Goal: Task Accomplishment & Management: Manage account settings

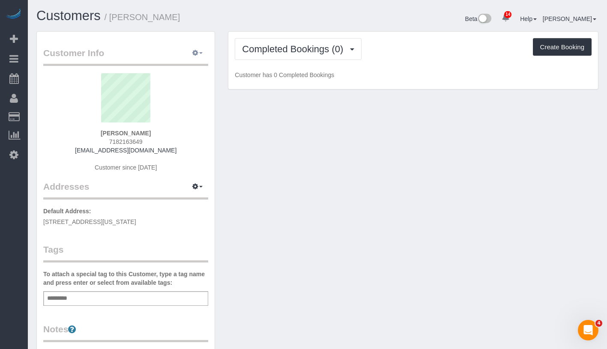
click at [204, 53] on button "button" at bounding box center [197, 53] width 21 height 13
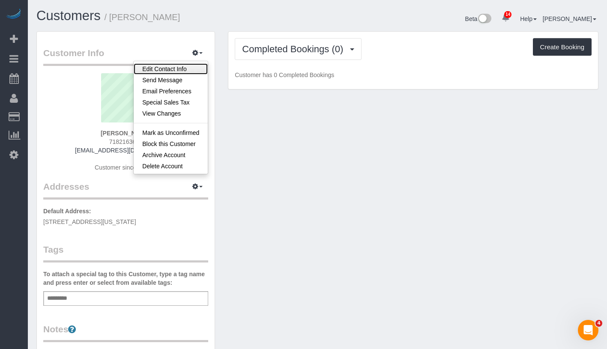
click at [188, 72] on link "Edit Contact Info" at bounding box center [171, 68] width 74 height 11
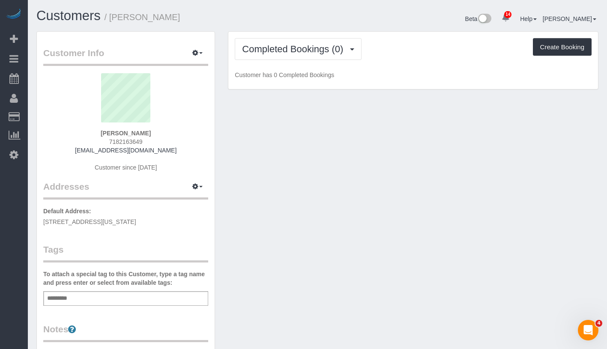
select select "NY"
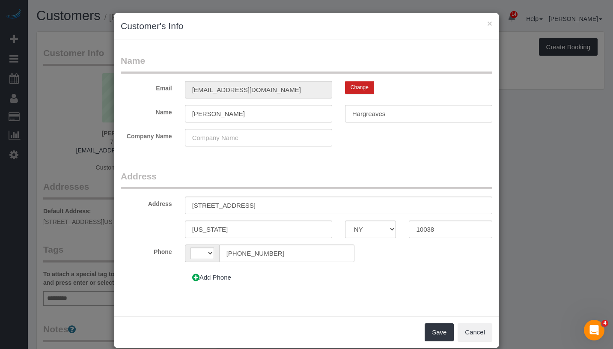
select select "string:[GEOGRAPHIC_DATA]"
click at [239, 205] on input "8 Spruce Street, PHW" at bounding box center [338, 206] width 307 height 18
type input "[STREET_ADDRESS] PHW"
click at [433, 325] on button "Save" at bounding box center [439, 332] width 29 height 18
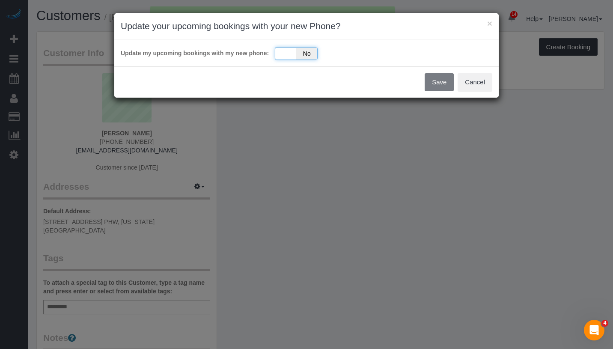
click at [290, 53] on div "Yes No" at bounding box center [296, 53] width 43 height 13
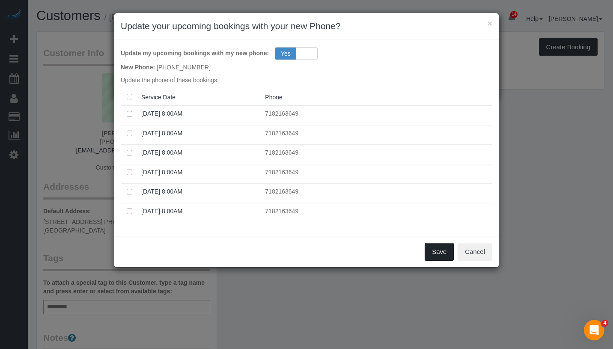
click at [451, 253] on button "Save" at bounding box center [439, 252] width 29 height 18
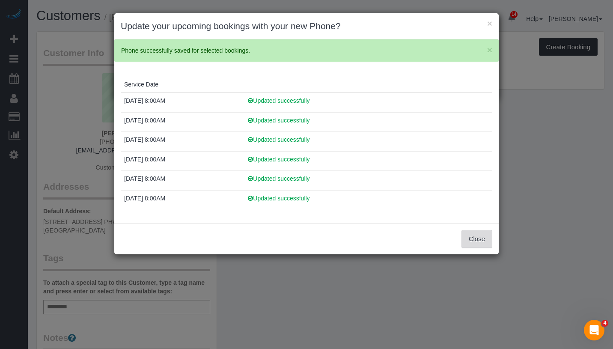
click at [477, 245] on button "Close" at bounding box center [477, 239] width 31 height 18
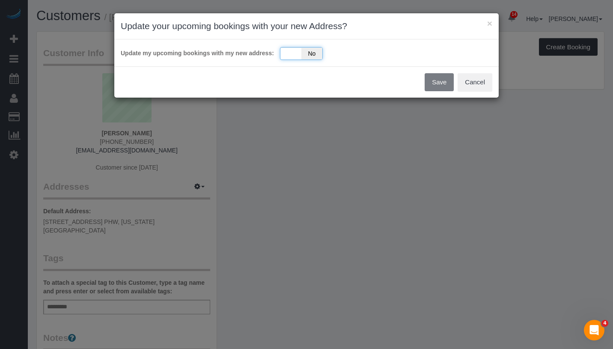
click at [290, 55] on div "Yes No" at bounding box center [301, 53] width 43 height 13
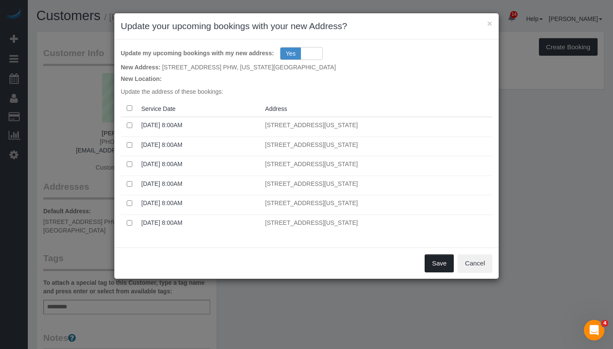
click at [431, 268] on button "Save" at bounding box center [439, 263] width 29 height 18
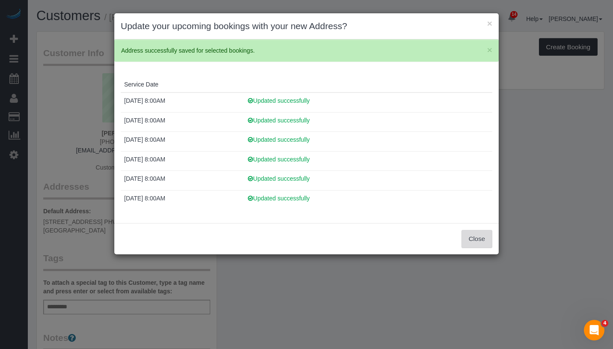
click at [478, 241] on button "Close" at bounding box center [477, 239] width 31 height 18
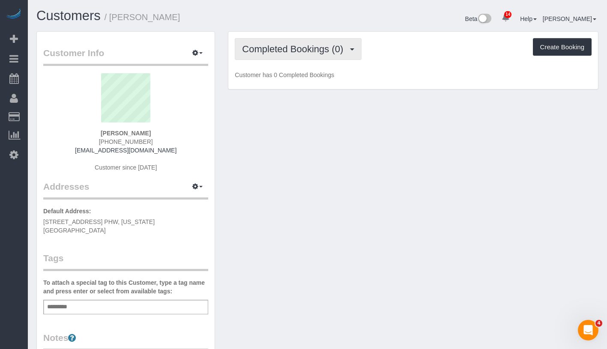
click at [291, 56] on button "Completed Bookings (0)" at bounding box center [298, 49] width 127 height 22
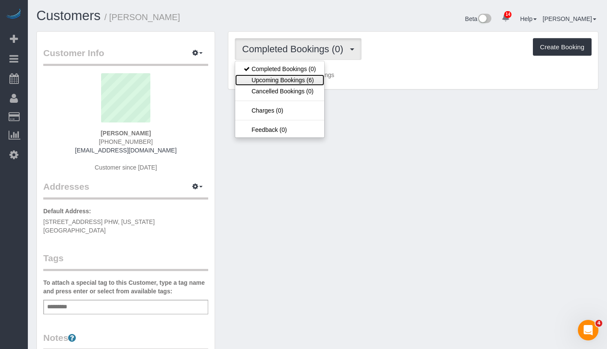
click at [283, 83] on link "Upcoming Bookings (6)" at bounding box center [279, 80] width 89 height 11
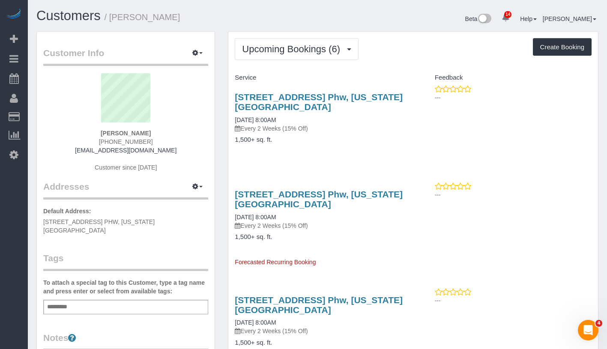
drag, startPoint x: 233, startPoint y: 89, endPoint x: 292, endPoint y: 105, distance: 60.9
click at [292, 105] on div "8 Spruce Street, Apt. Phw, New York, NY 10038 09/11/2025 8:00AM Every 2 Weeks (…" at bounding box center [320, 123] width 185 height 76
copy link "8 Spruce Street, Apt. Phw, New York, NY 10038"
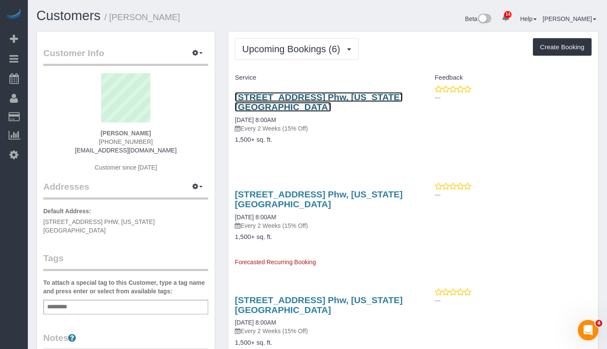
click at [268, 96] on link "8 Spruce Street, Apt. Phw, New York, NY 10038" at bounding box center [319, 102] width 168 height 20
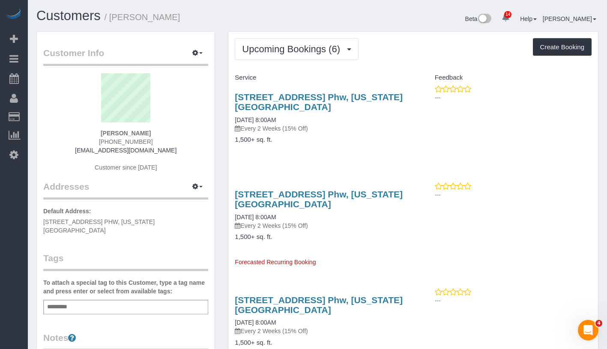
click at [191, 300] on div "Add a tag" at bounding box center [125, 307] width 165 height 15
click at [77, 300] on div "*** cat" at bounding box center [125, 307] width 165 height 15
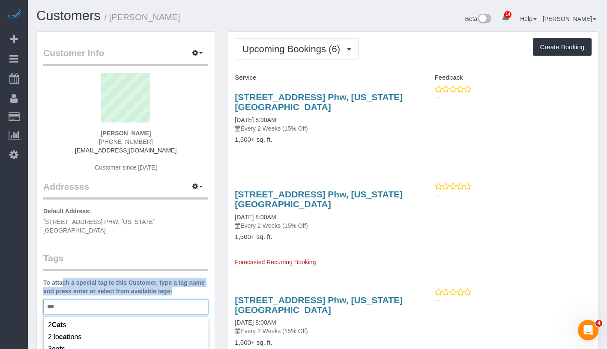
click at [77, 300] on div "*** cat" at bounding box center [125, 307] width 165 height 15
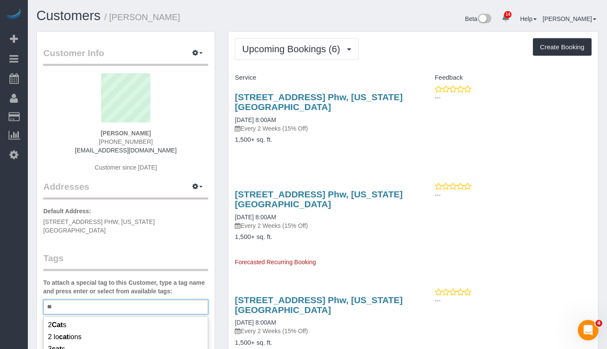
type input "*"
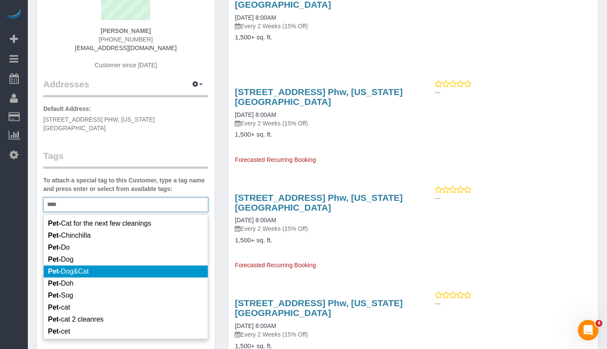
scroll to position [104, 0]
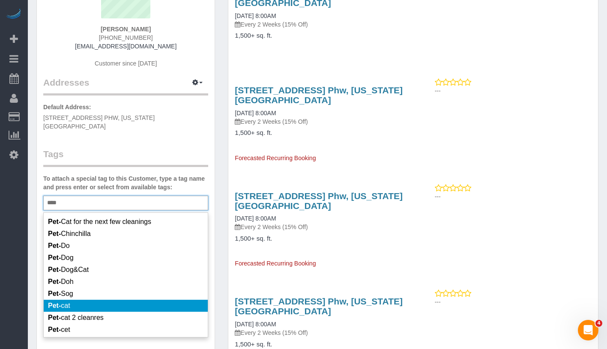
type input "****"
click at [113, 310] on li "Pet- cat" at bounding box center [126, 306] width 164 height 12
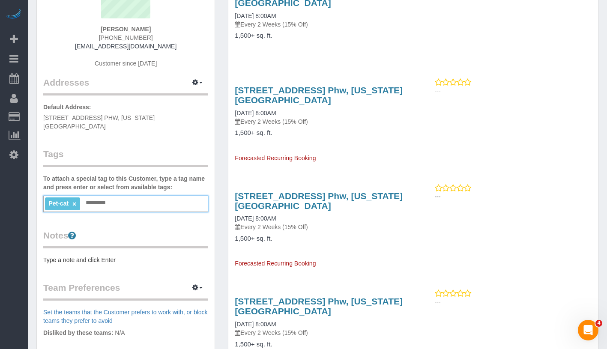
click at [157, 198] on div "Pet-cat × Add a tag" at bounding box center [125, 204] width 165 height 16
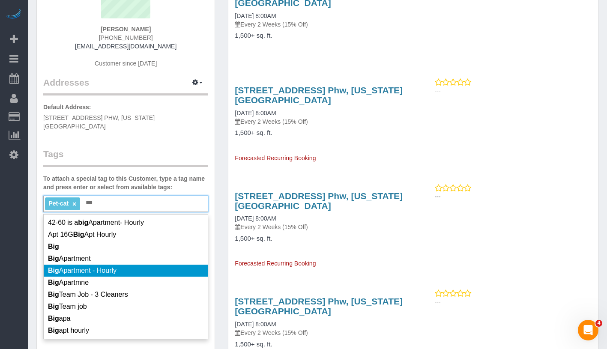
type input "***"
click at [132, 265] on li "Big Apartment - Hourly" at bounding box center [126, 271] width 164 height 12
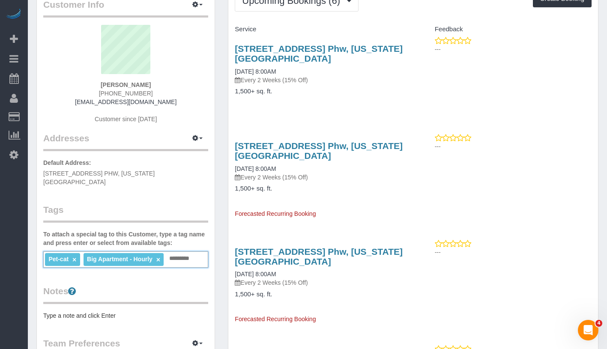
scroll to position [0, 0]
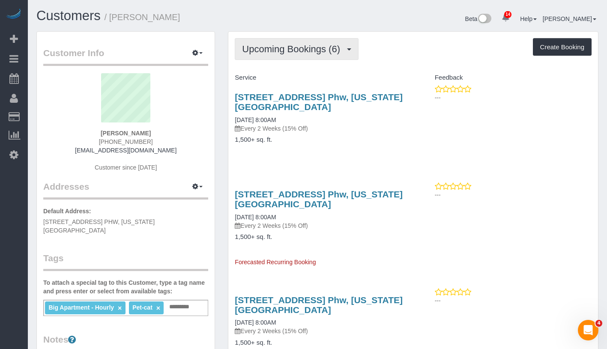
click at [308, 42] on button "Upcoming Bookings (6)" at bounding box center [297, 49] width 124 height 22
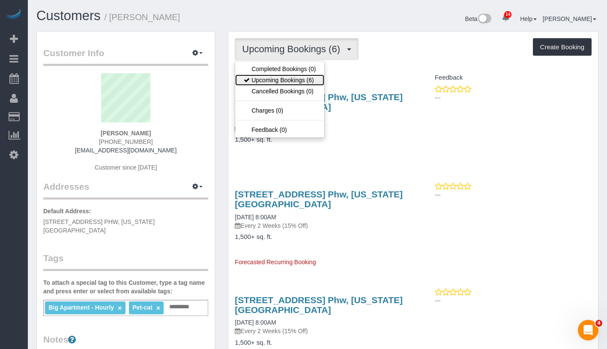
click at [293, 80] on link "Upcoming Bookings (6)" at bounding box center [279, 80] width 89 height 11
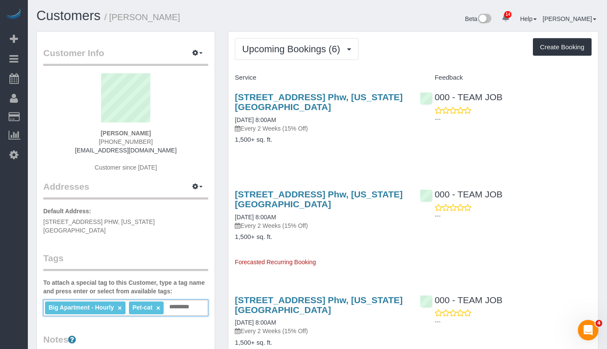
click at [193, 301] on input "text" at bounding box center [182, 306] width 30 height 11
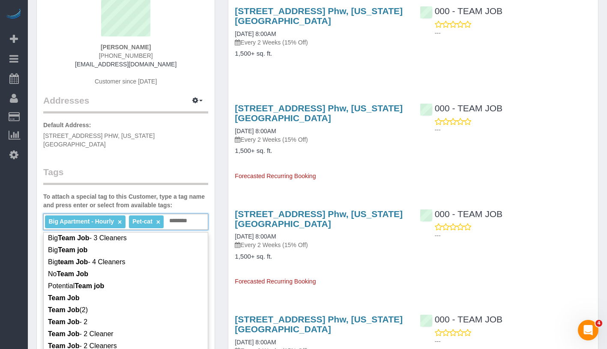
scroll to position [47, 0]
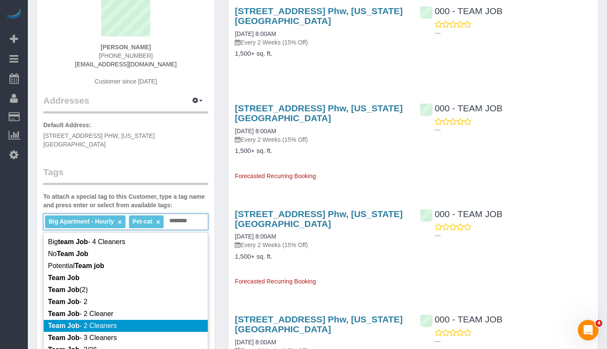
type input "********"
click at [139, 320] on li "Team Job - 2 Cleaners" at bounding box center [126, 326] width 164 height 12
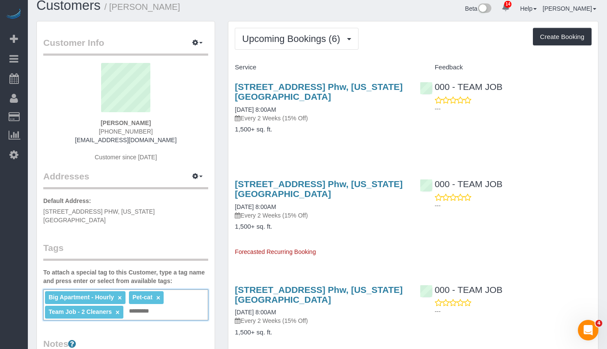
scroll to position [0, 0]
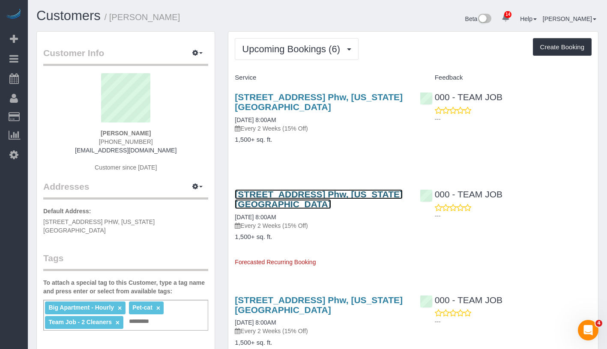
click at [302, 197] on link "8 Spruce Street, Apt. Phw, New York, NY 10038" at bounding box center [319, 199] width 168 height 20
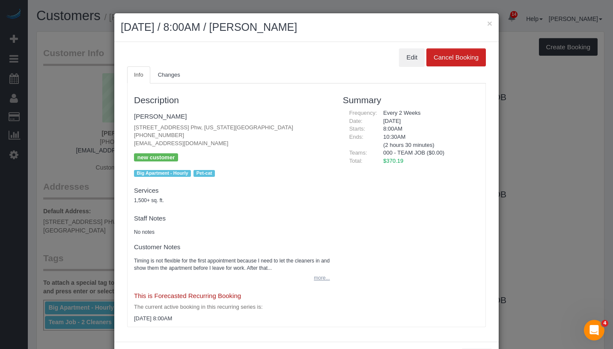
click at [317, 274] on button "more..." at bounding box center [319, 278] width 21 height 12
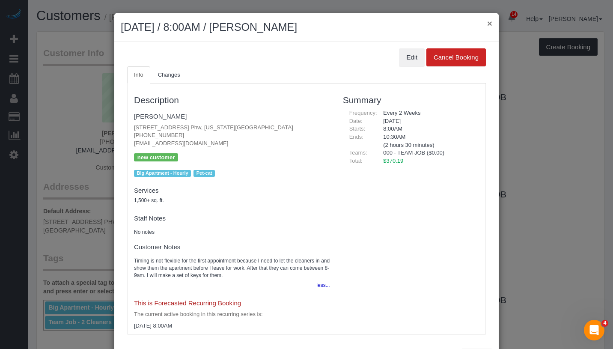
click at [489, 24] on button "×" at bounding box center [489, 23] width 5 height 9
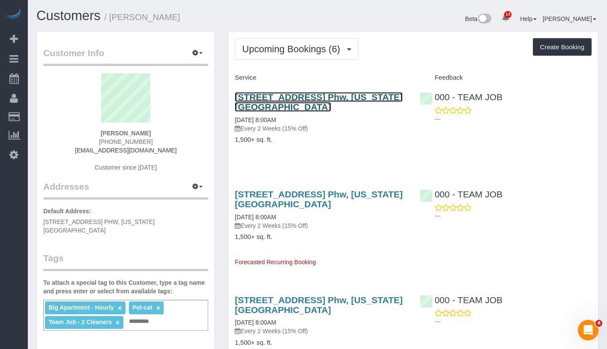
click at [295, 97] on link "8 Spruce Street, Apt. Phw, New York, NY 10038" at bounding box center [319, 102] width 168 height 20
click at [321, 96] on link "8 Spruce Street, Apt. Phw, New York, NY 10038" at bounding box center [319, 102] width 168 height 20
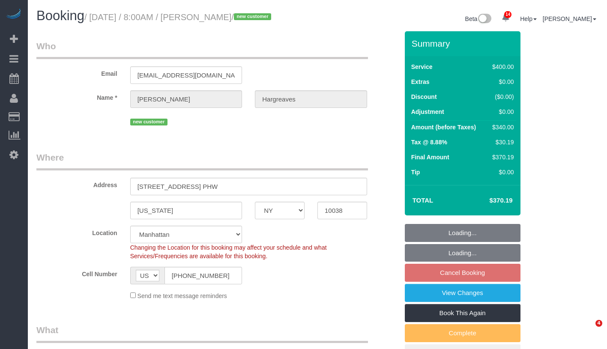
select select "NY"
select select "150"
select select "number:89"
select select "number:90"
select select "number:14"
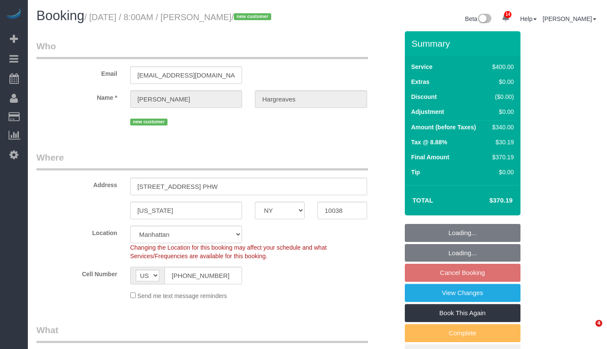
select select "number:5"
select select "spot1"
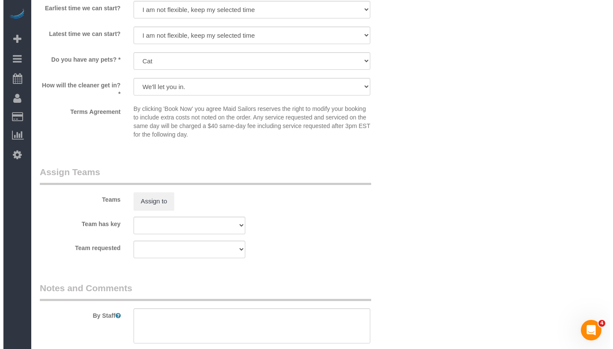
scroll to position [981, 0]
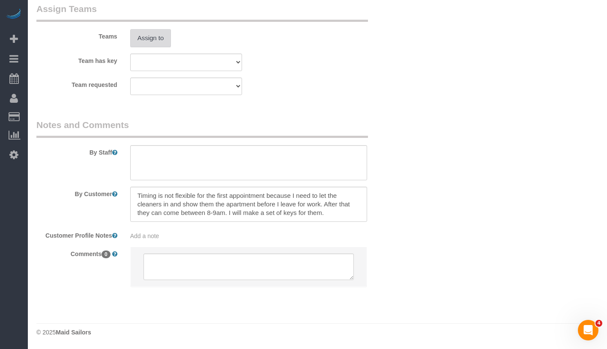
click at [151, 44] on button "Assign to" at bounding box center [150, 38] width 41 height 18
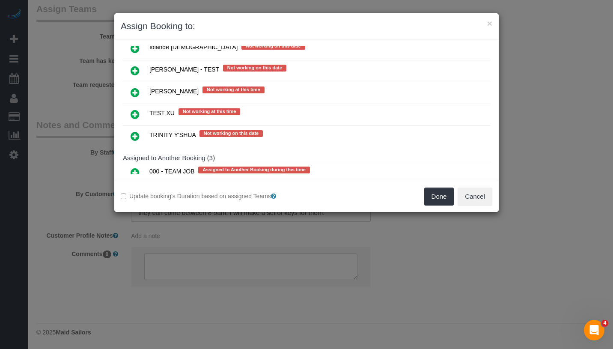
scroll to position [1732, 0]
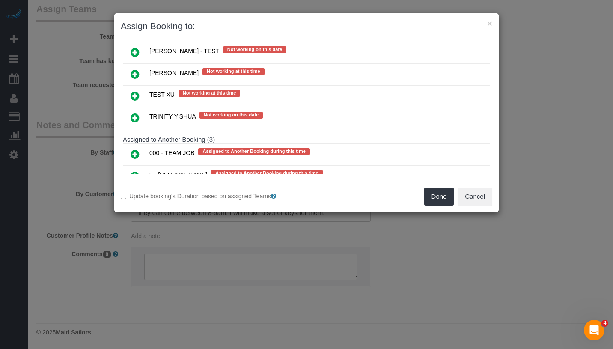
click at [134, 149] on icon at bounding box center [135, 154] width 9 height 10
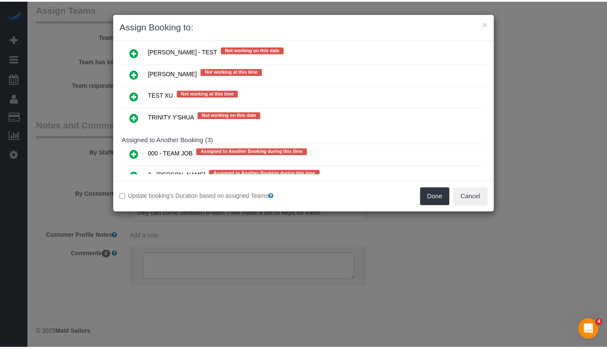
scroll to position [1731, 0]
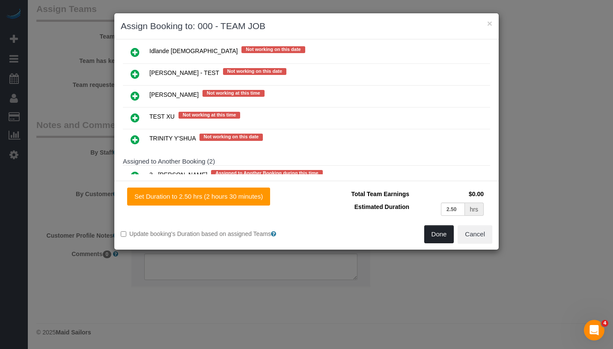
click at [432, 232] on button "Done" at bounding box center [439, 234] width 30 height 18
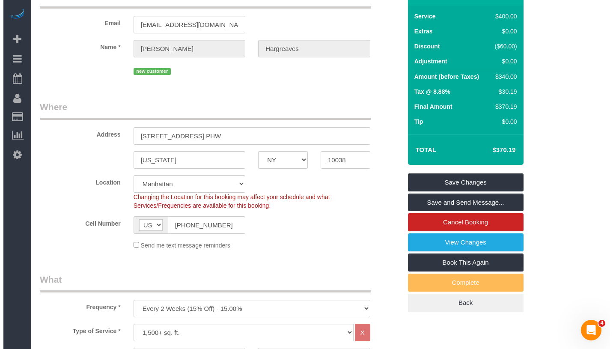
scroll to position [0, 0]
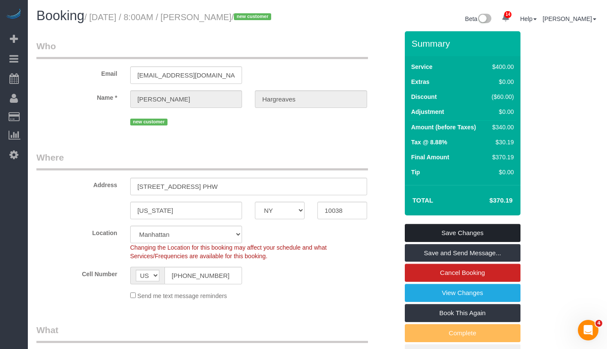
click at [502, 242] on link "Save Changes" at bounding box center [463, 233] width 116 height 18
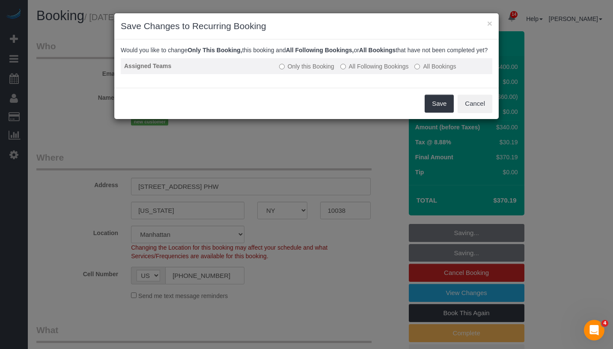
click at [364, 74] on td "Only this Booking All Following Bookings All Bookings" at bounding box center [384, 66] width 217 height 16
click at [366, 71] on label "All Following Bookings" at bounding box center [374, 66] width 69 height 9
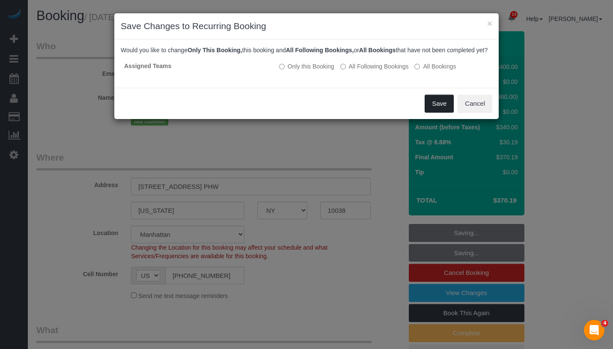
click at [430, 111] on button "Save" at bounding box center [439, 104] width 29 height 18
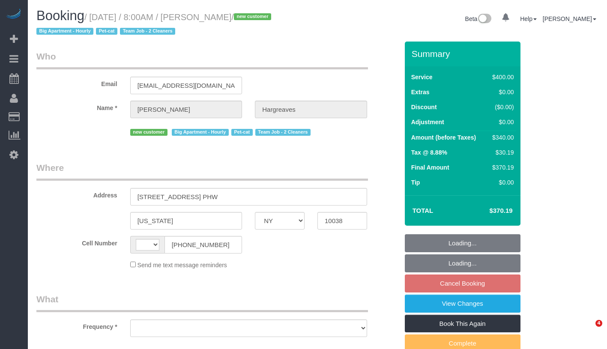
select select "NY"
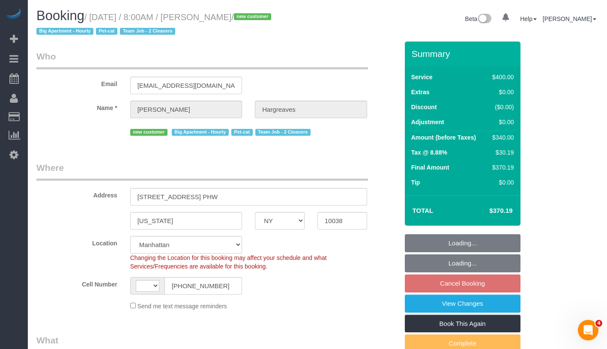
select select "string:[GEOGRAPHIC_DATA]"
select select "string:stripe-pm_1S4ki04VGloSiKo7PWHv9wU8"
select select "number:89"
select select "number:90"
select select "number:14"
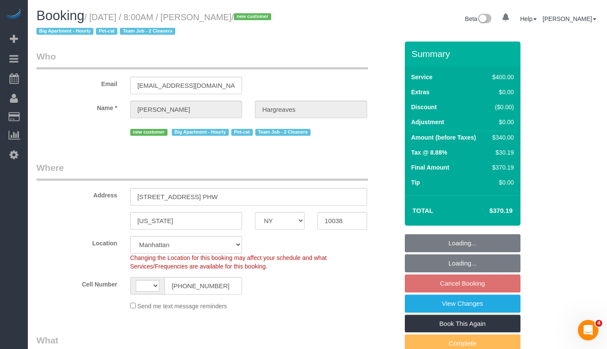
select select "number:5"
select select "object:909"
select select "spot1"
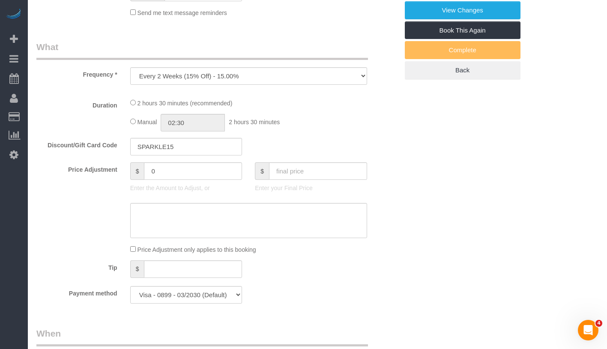
select select "150"
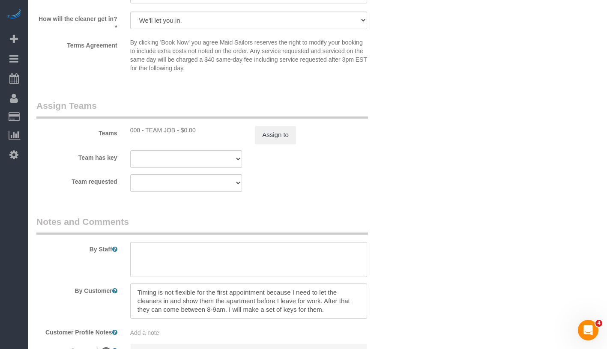
scroll to position [981, 0]
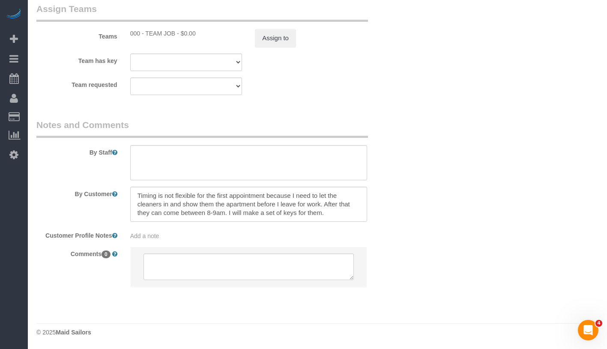
click at [205, 235] on div "Add a note" at bounding box center [248, 236] width 237 height 9
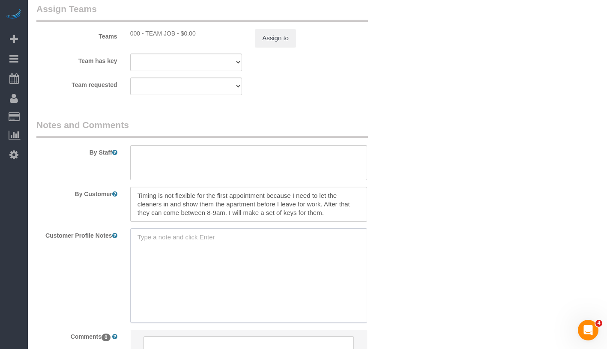
click at [206, 242] on textarea at bounding box center [248, 275] width 237 height 95
paste textarea "[STREET_ADDRESS] Phw, [US_STATE][GEOGRAPHIC_DATA]"
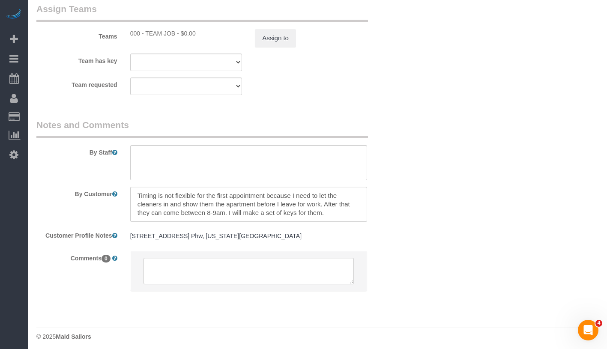
click at [151, 238] on pre "[STREET_ADDRESS] Phw, [US_STATE][GEOGRAPHIC_DATA]" at bounding box center [248, 236] width 237 height 9
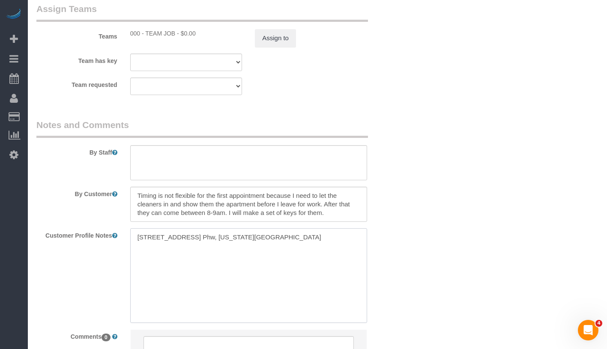
click at [325, 234] on textarea "8 Spruce Street, Apt. Phw, New York, NY 10038" at bounding box center [248, 275] width 237 height 95
paste textarea "https://streeteasy.com/building/8-spruce/phw"
drag, startPoint x: 133, startPoint y: 236, endPoint x: 295, endPoint y: 239, distance: 161.5
click at [295, 239] on textarea "8 Spruce Street, Apt. Phw, New York, NY 10038 https://streeteasy.com/building/8…" at bounding box center [248, 275] width 237 height 95
click at [138, 245] on textarea "https://streeteasy.com/building/8-spruce/phw" at bounding box center [248, 275] width 237 height 95
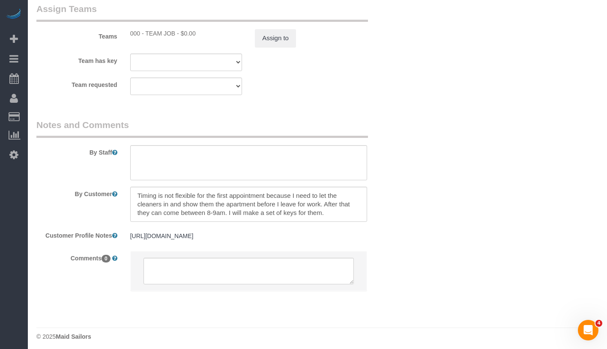
click at [241, 239] on pre "https://streeteasy.com/building/8-spruce/phw" at bounding box center [248, 236] width 237 height 9
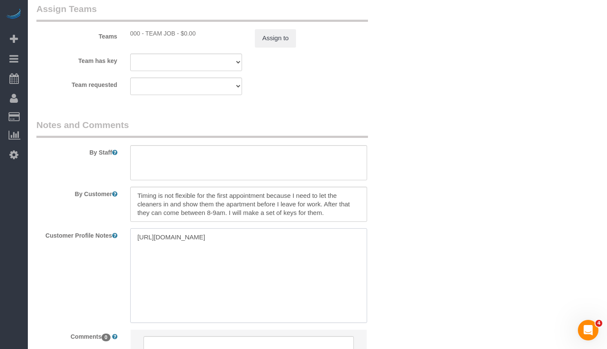
click at [296, 245] on textarea "https://streeteasy.com/building/8-spruce/phw" at bounding box center [248, 275] width 237 height 95
paste textarea "3 beds 3.5 baths"
click at [135, 274] on textarea "https://streeteasy.com/building/8-spruce/phw 3 beds 3.5 baths" at bounding box center [248, 275] width 237 height 95
click at [163, 247] on textarea "https://streeteasy.com/building/8-spruce/phw 3 beds/ 3.5 baths" at bounding box center [248, 275] width 237 height 95
type textarea "https://streeteasy.com/building/8-spruce/phw 3 beds/ 3.5 baths"
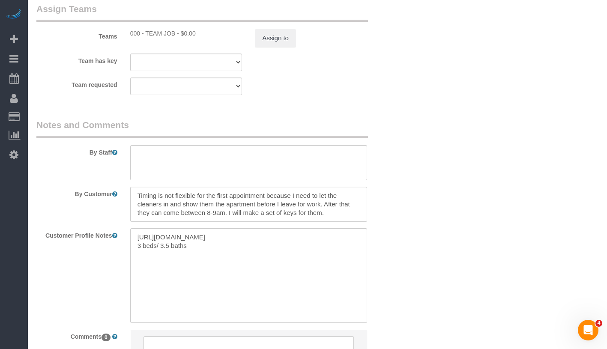
click at [404, 231] on div "Customer Profile Notes https://streeteasy.com/building/8-spruce/phw 3 beds/ 3.5…" at bounding box center [217, 275] width 375 height 95
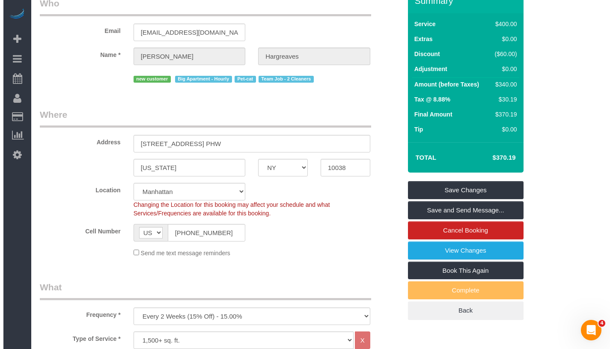
scroll to position [0, 0]
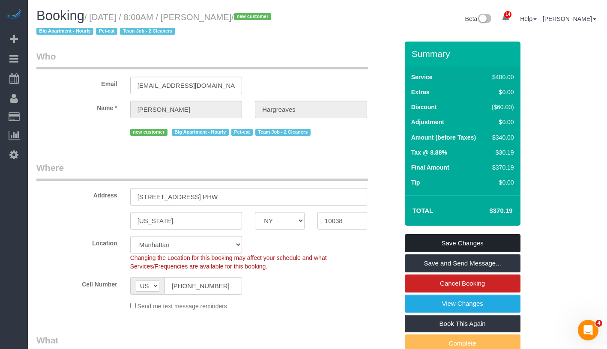
click at [493, 240] on link "Save Changes" at bounding box center [463, 243] width 116 height 18
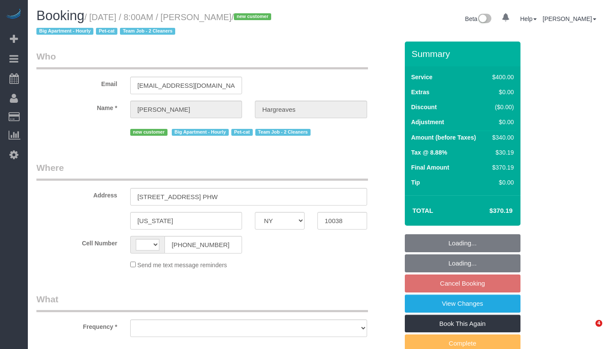
select select "NY"
select select "string:[GEOGRAPHIC_DATA]"
select select "object:758"
select select "number:89"
select select "number:90"
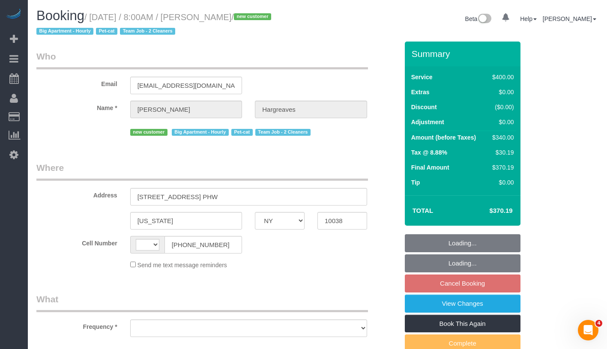
select select "number:14"
select select "number:5"
select select "150"
select select "spot1"
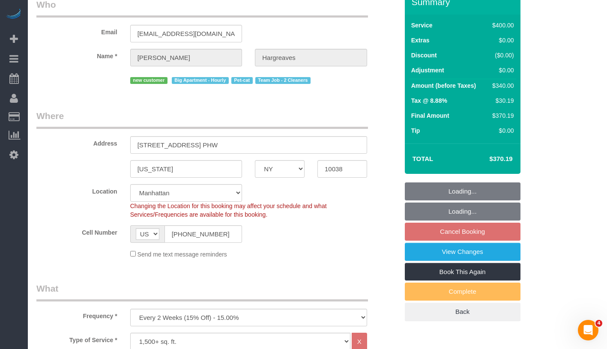
select select "string:stripe-pm_1S4ki04VGloSiKo7PWHv9wU8"
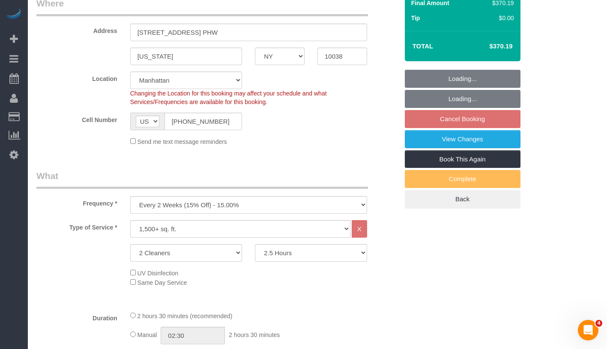
select select "object:1005"
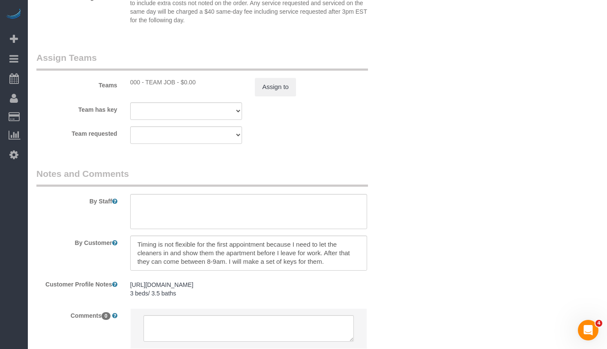
scroll to position [993, 0]
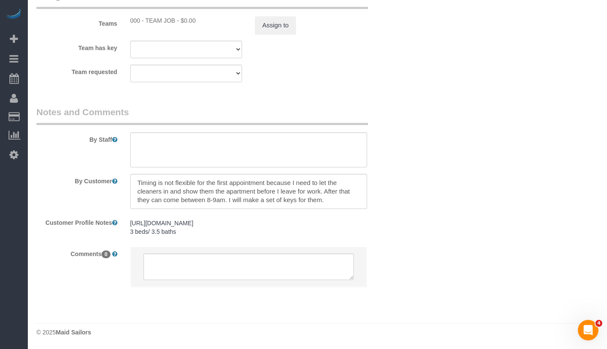
click at [221, 239] on div "https://streeteasy.com/building/8-spruce/phw 3 beds/ 3.5 baths https://streetea…" at bounding box center [249, 227] width 250 height 25
click at [233, 234] on pre "[URL][DOMAIN_NAME] 3 beds/ 3.5 baths" at bounding box center [248, 227] width 237 height 17
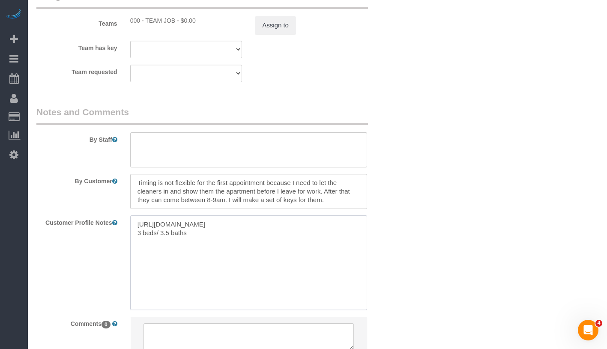
click at [233, 234] on textarea "[URL][DOMAIN_NAME] 3 beds/ 3.5 baths" at bounding box center [248, 262] width 237 height 95
click at [256, 229] on textarea "[URL][DOMAIN_NAME] 3 beds/ 3.5 baths" at bounding box center [248, 262] width 237 height 95
paste textarea "2,562"
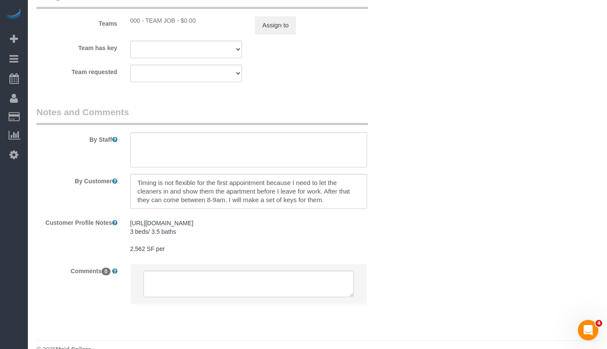
click at [209, 256] on div "https://streeteasy.com/building/8-spruce/phw 3 beds/ 3.5 baths 2,562 SF per htt…" at bounding box center [249, 236] width 250 height 42
click at [211, 248] on pre "https://streeteasy.com/building/8-spruce/phw 3 beds/ 3.5 baths 2,562 SF per" at bounding box center [248, 236] width 237 height 34
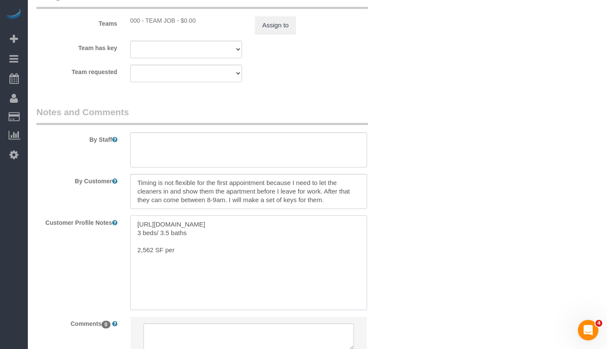
click at [214, 251] on textarea "https://streeteasy.com/building/8-spruce/phw 3 beds/ 3.5 baths 2,562 SF per" at bounding box center [248, 262] width 237 height 95
paste textarea "https://www.zillow.com/homedetails/8-Spruce-St-PH-W-New-York-NY-10038/211166955…"
click at [176, 248] on textarea "https://streeteasy.com/building/8-spruce/phw 3 beds/ 3.5 baths 2,562 SF per htt…" at bounding box center [248, 262] width 237 height 95
type textarea "https://streeteasy.com/building/8-spruce/phw 3 beds/ 3.5 baths 2,562 SF per htt…"
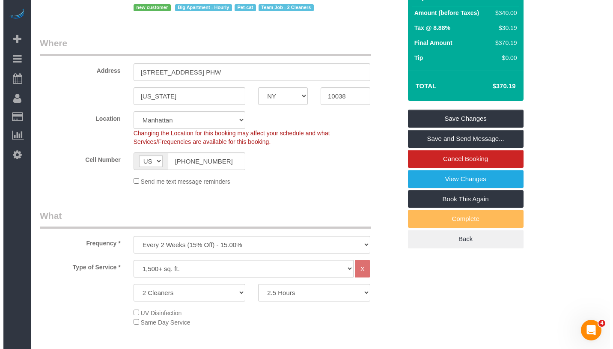
scroll to position [0, 0]
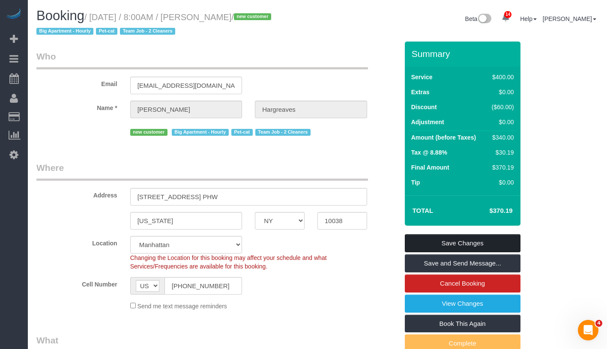
click at [483, 241] on link "Save Changes" at bounding box center [463, 243] width 116 height 18
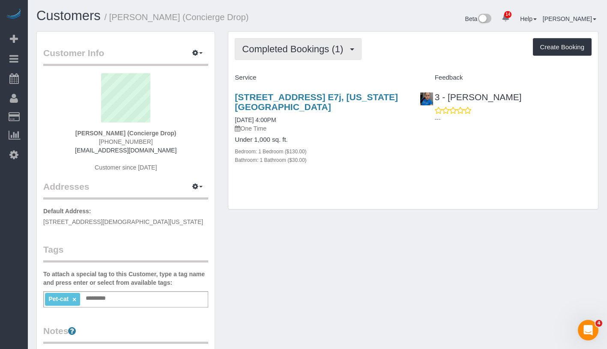
click at [276, 45] on span "Completed Bookings (1)" at bounding box center [294, 49] width 105 height 11
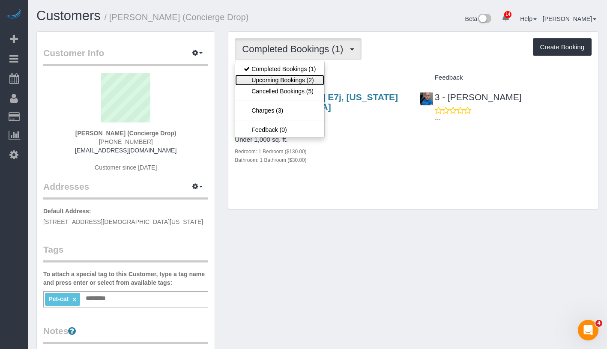
click at [274, 78] on link "Upcoming Bookings (2)" at bounding box center [279, 80] width 89 height 11
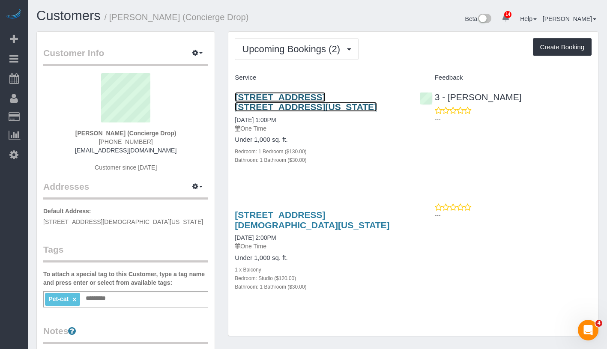
click at [319, 96] on link "315 West 33rd Street, Apt. 26g, New York, NY 10001" at bounding box center [306, 102] width 142 height 20
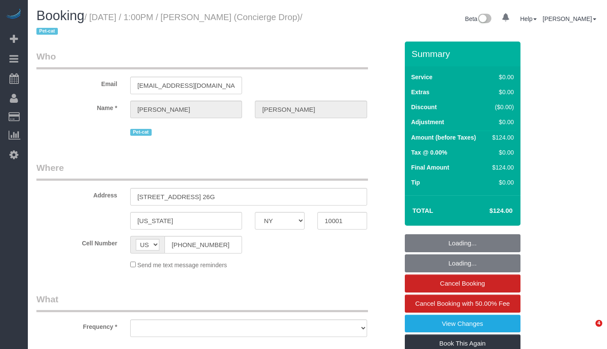
select select "NY"
select select "object:750"
select select "spot1"
select select "number:89"
select select "number:90"
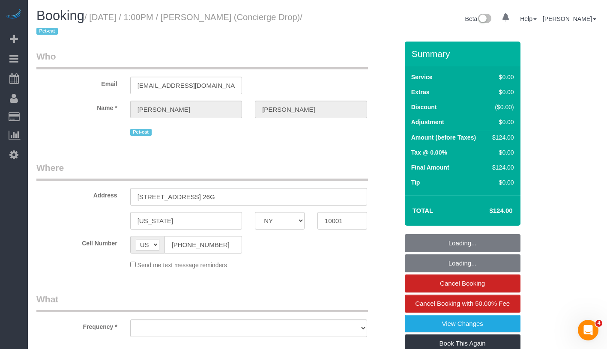
select select "number:15"
select select "number:5"
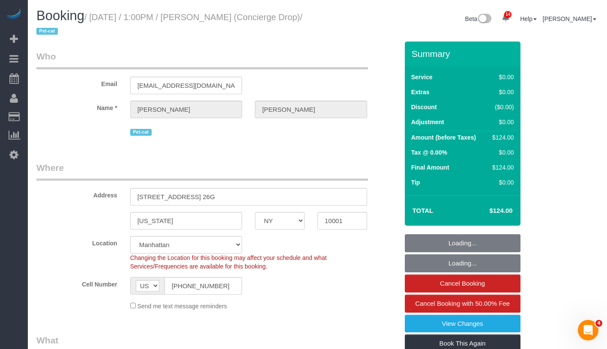
select select "string:stripe-pm_1RaQn24VGloSiKo7zeOF73Wj"
select select "object:1324"
select select "1"
drag, startPoint x: 219, startPoint y: 20, endPoint x: 300, endPoint y: 19, distance: 80.9
click at [300, 19] on h1 "Booking / [DATE] / 1:00PM / [PERSON_NAME] (Concierge Drop) / Pet-cat" at bounding box center [173, 23] width 274 height 29
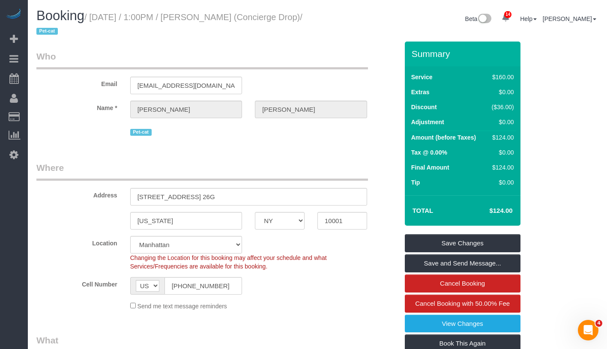
drag, startPoint x: 219, startPoint y: 17, endPoint x: 298, endPoint y: 12, distance: 79.4
click at [298, 12] on h1 "Booking / [DATE] / 1:00PM / [PERSON_NAME] (Concierge Drop) / Pet-cat" at bounding box center [173, 23] width 274 height 29
copy small "[PERSON_NAME]"
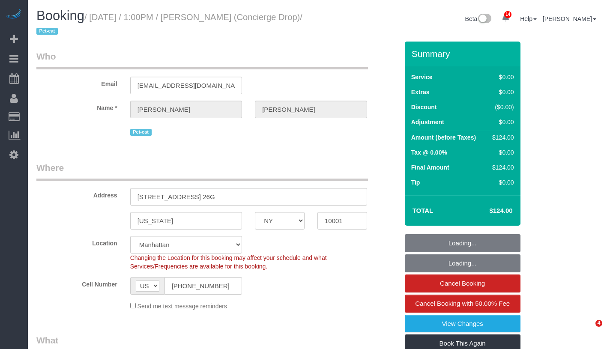
select select "NY"
select select "1"
select select "number:89"
select select "number:90"
select select "number:15"
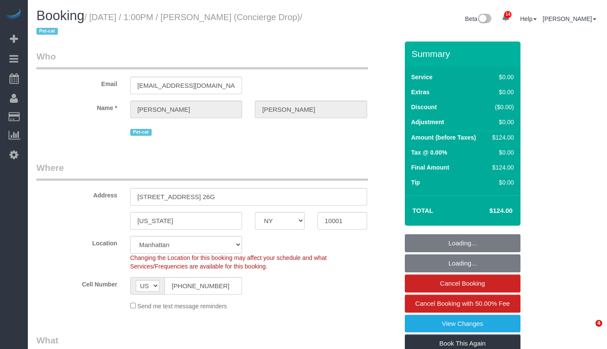
select select "number:5"
select select "spot1"
select select "1"
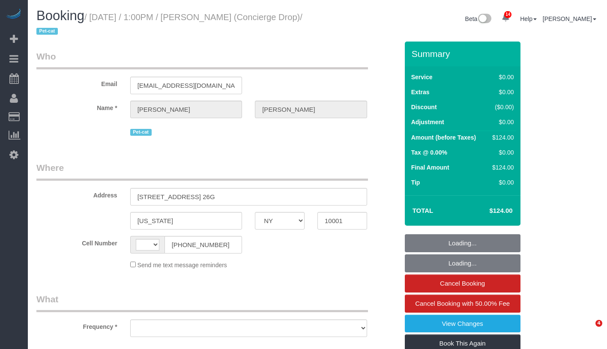
select select "NY"
select select "string:US"
select select "1"
select select "number:89"
select select "number:90"
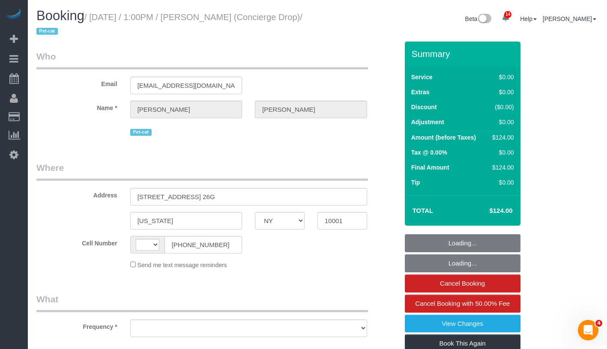
select select "number:15"
select select "number:5"
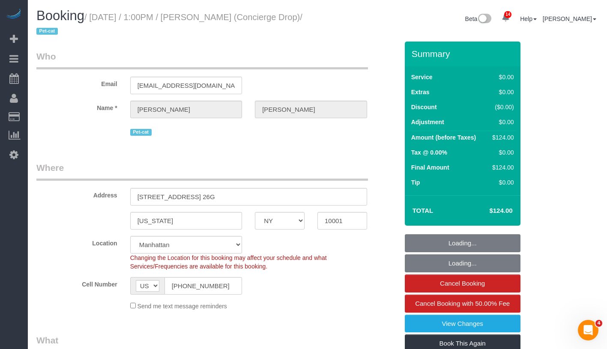
select select "string:stripe-pm_1RaQn24VGloSiKo7zeOF73Wj"
select select "1"
select select "object:1036"
select select "spot1"
select select "object:1463"
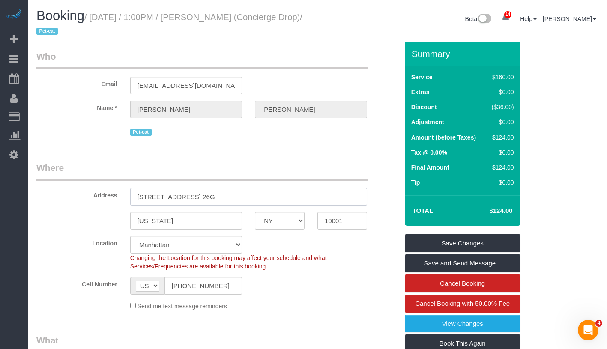
drag, startPoint x: 137, startPoint y: 199, endPoint x: 179, endPoint y: 196, distance: 42.1
click at [179, 196] on input "315 West 33rd Street, Apt. 26G" at bounding box center [248, 197] width 237 height 18
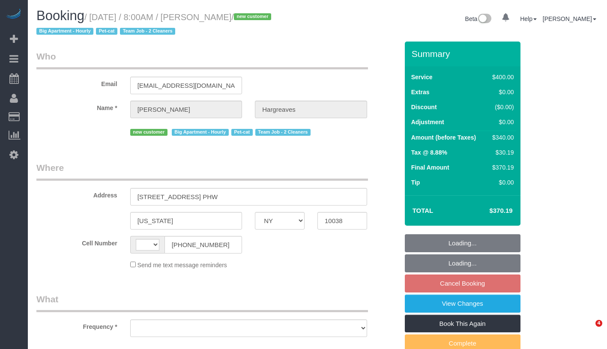
select select "NY"
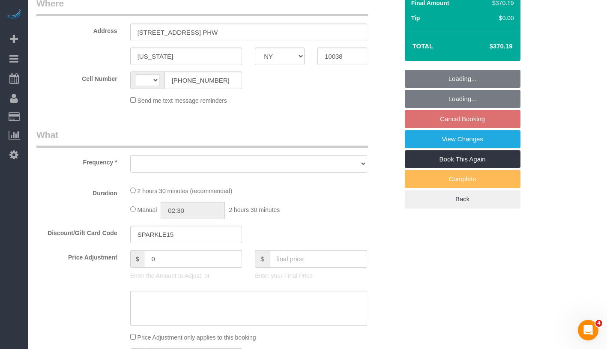
select select "object:602"
select select "150"
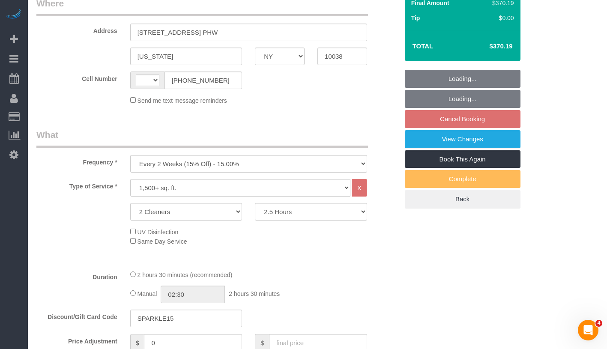
select select "string:[GEOGRAPHIC_DATA]"
select select "spot1"
select select "number:89"
select select "number:90"
select select "number:14"
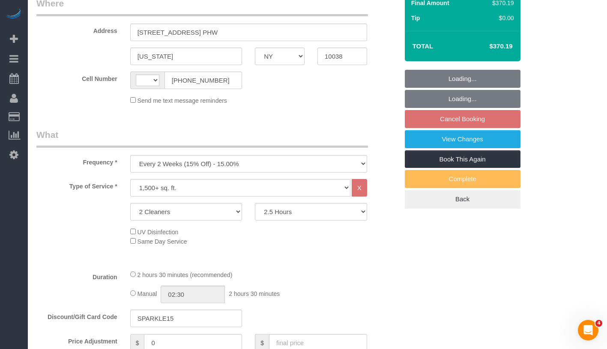
select select "number:5"
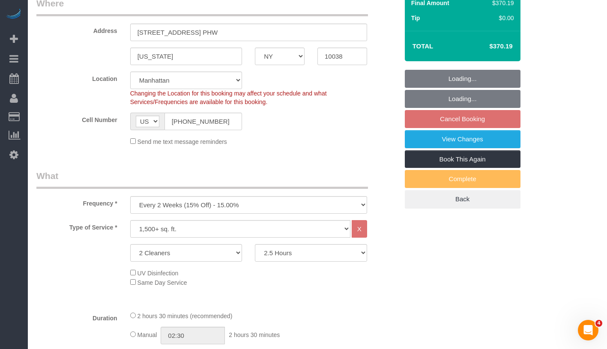
select select "object:1423"
select select "string:stripe-pm_1S4ki04VGloSiKo7PWHv9wU8"
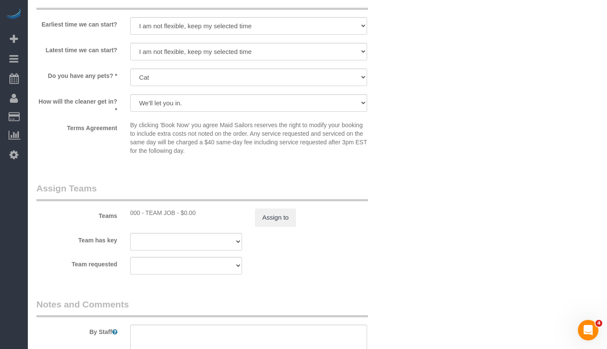
scroll to position [1028, 0]
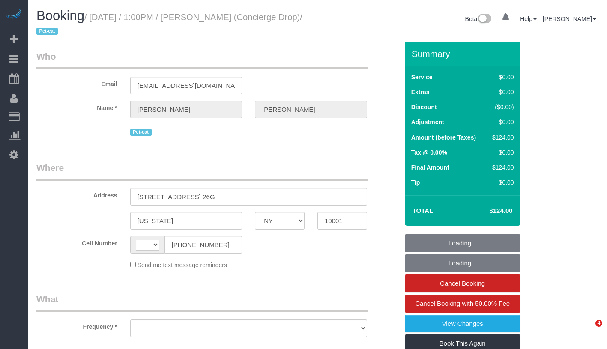
select select "NY"
select select "object:503"
select select "number:89"
select select "number:90"
select select "number:15"
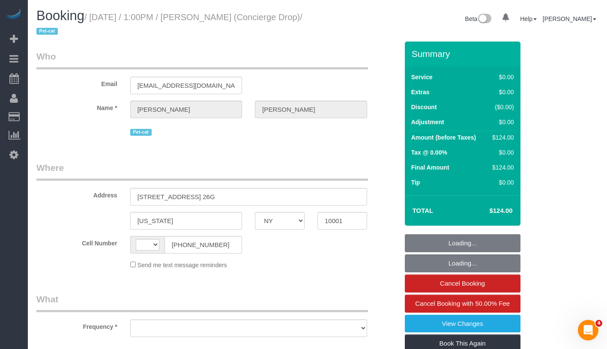
select select "number:5"
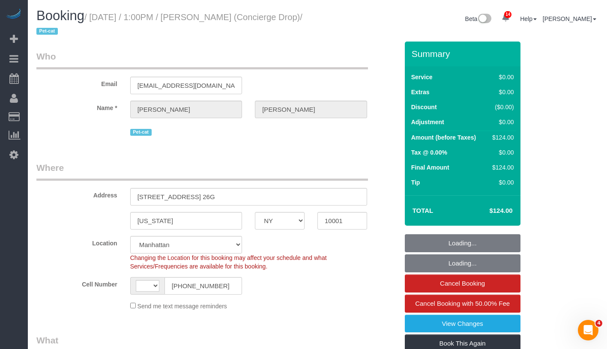
select select "object:654"
select select "string:stripe-pm_1RaQn24VGloSiKo7zeOF73Wj"
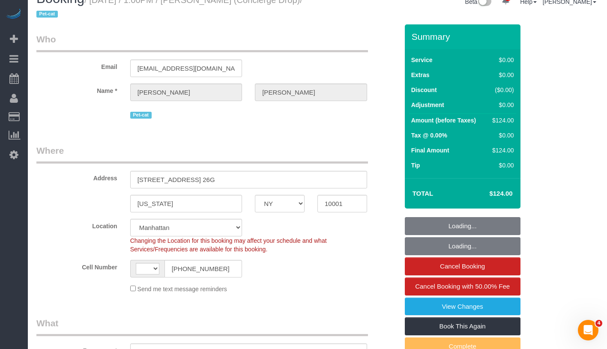
select select "string:US"
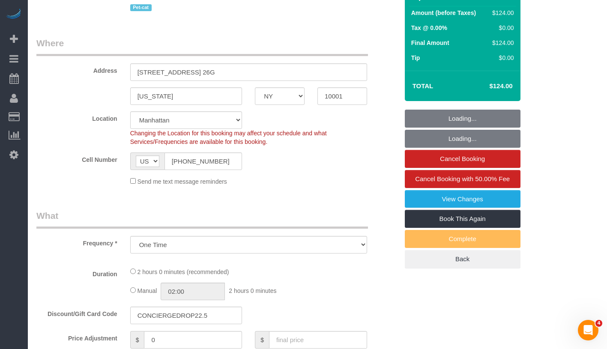
select select "1"
select select "spot1"
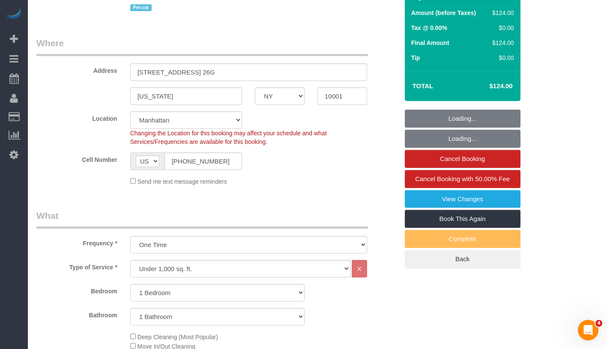
select select "1"
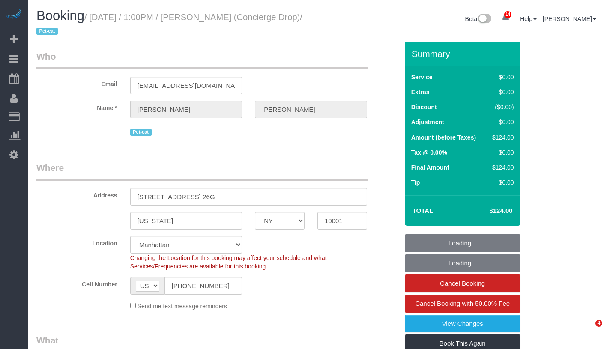
select select "NY"
select select "number:89"
select select "number:90"
select select "number:15"
select select "number:5"
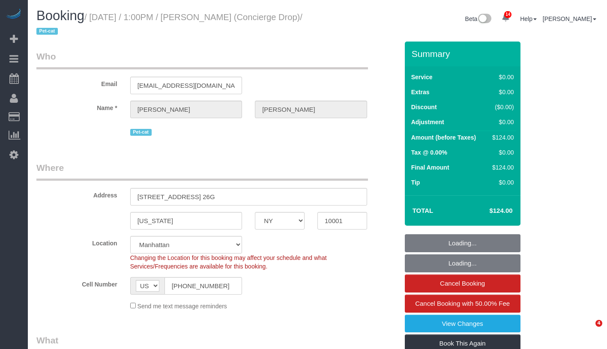
select select "object:1009"
select select "spot1"
select select "1"
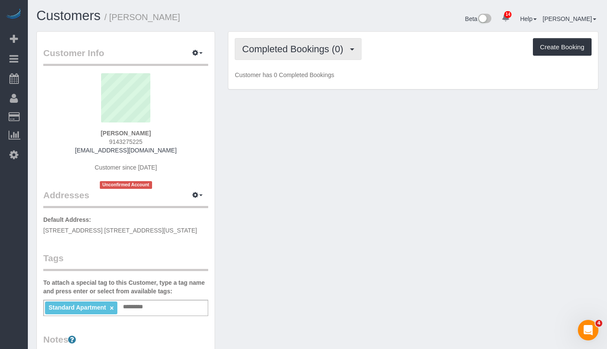
click at [302, 51] on span "Completed Bookings (0)" at bounding box center [294, 49] width 105 height 11
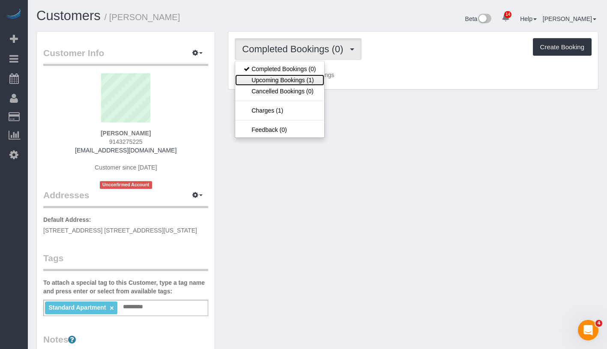
click at [302, 78] on link "Upcoming Bookings (1)" at bounding box center [279, 80] width 89 height 11
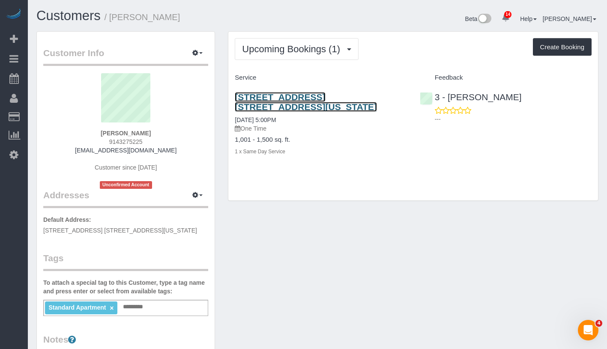
click at [332, 92] on link "[STREET_ADDRESS] [STREET_ADDRESS][US_STATE]" at bounding box center [306, 102] width 142 height 20
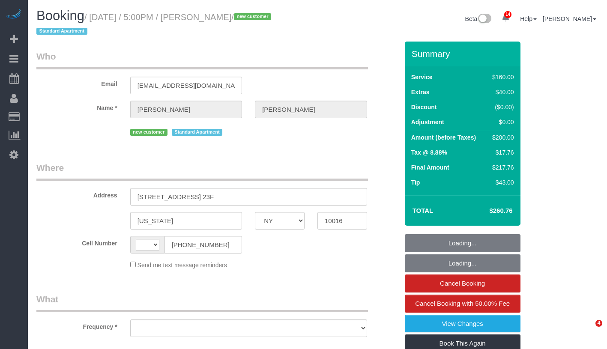
select select "NY"
select select "string:[GEOGRAPHIC_DATA]"
select select "string:stripe-pm_1S4mCf4VGloSiKo7MKQjEujb"
select select "object:837"
select select "spot1"
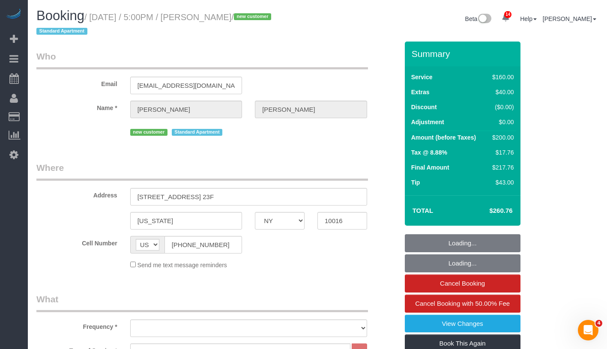
select select "number:62"
select select "number:77"
select select "number:15"
select select "number:5"
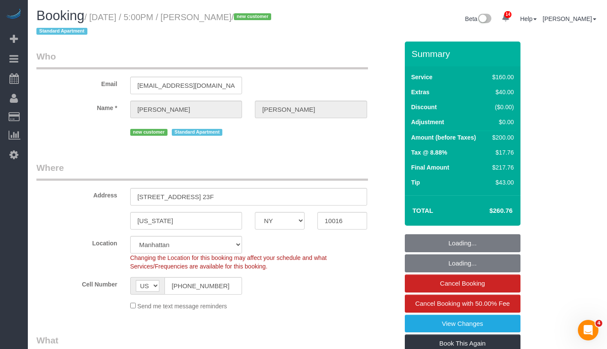
scroll to position [182, 0]
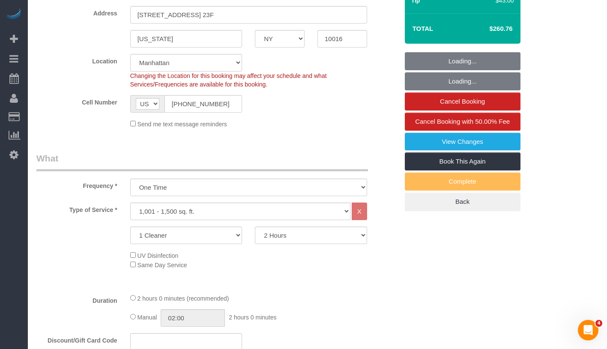
select select "object:1409"
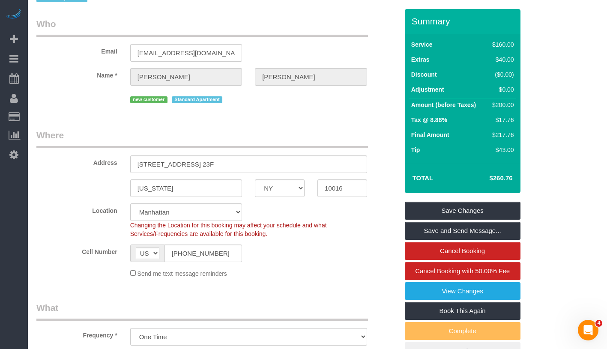
scroll to position [0, 0]
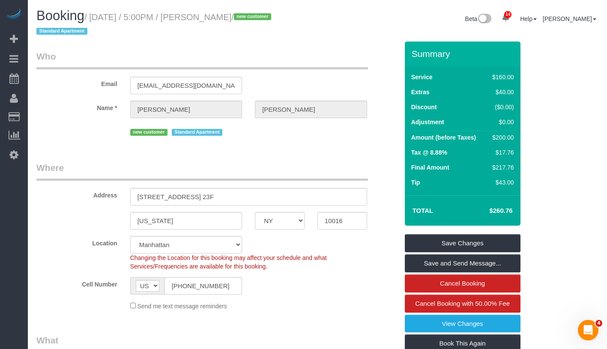
drag, startPoint x: 218, startPoint y: 12, endPoint x: 282, endPoint y: 22, distance: 64.9
click at [274, 22] on small "/ September 07, 2025 / 5:00PM / Katharine Rolfe / new customer Standard Apartme…" at bounding box center [154, 24] width 237 height 24
copy small "Katharine Rolfe"
click at [103, 22] on small "/ September 07, 2025 / 5:00PM / Katharine Rolfe / new customer Standard Apartme…" at bounding box center [154, 24] width 237 height 24
drag, startPoint x: 97, startPoint y: 19, endPoint x: 280, endPoint y: 21, distance: 182.9
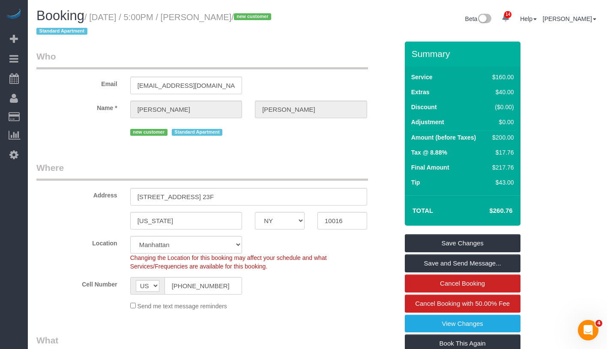
click at [274, 21] on small "/ September 07, 2025 / 5:00PM / Katharine Rolfe / new customer Standard Apartme…" at bounding box center [154, 24] width 237 height 24
copy small "September 07, 2025 / 5:00PM / Katharine Rolfe"
click at [475, 325] on link "View Changes" at bounding box center [463, 324] width 116 height 18
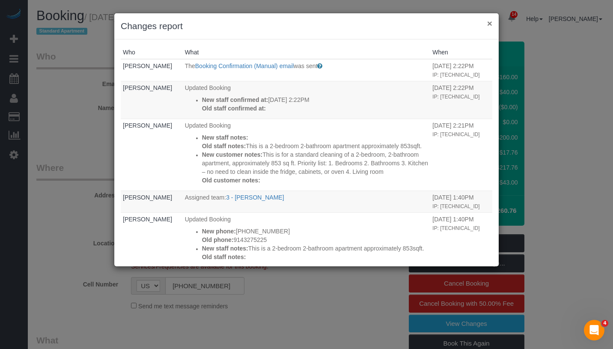
click at [490, 24] on button "×" at bounding box center [489, 23] width 5 height 9
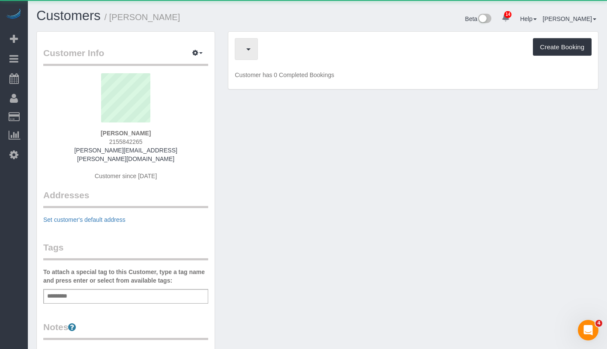
click at [246, 46] on span "button" at bounding box center [244, 49] width 4 height 11
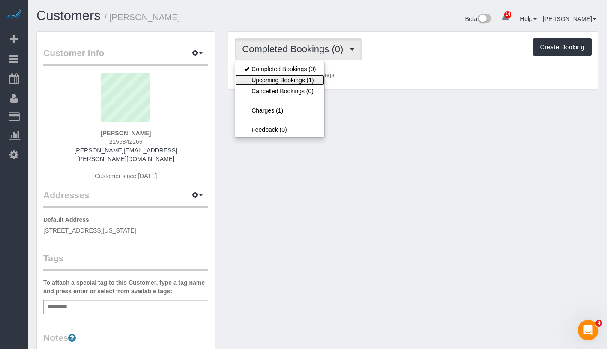
click at [290, 78] on link "Upcoming Bookings (1)" at bounding box center [279, 80] width 89 height 11
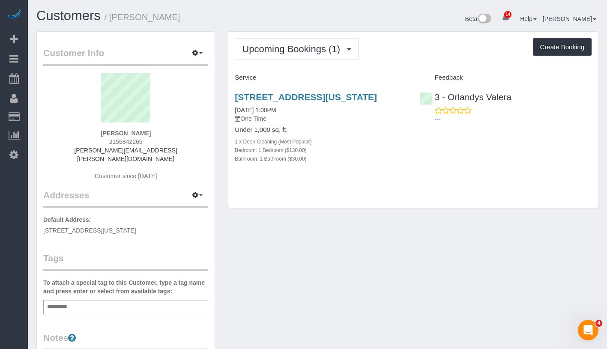
drag, startPoint x: 230, startPoint y: 120, endPoint x: 311, endPoint y: 119, distance: 80.9
click at [311, 119] on div "150 East 30th Street, 7g, New York, NY 10016 09/07/2025 1:00PM One Time Under 1…" at bounding box center [320, 132] width 185 height 95
copy link "09/07/2025 1:00PM"
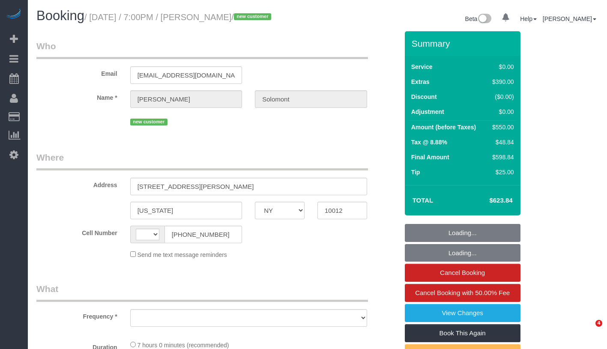
select select "NY"
select select "string:[GEOGRAPHIC_DATA]"
select select "object:718"
select select "number:56"
select select "number:90"
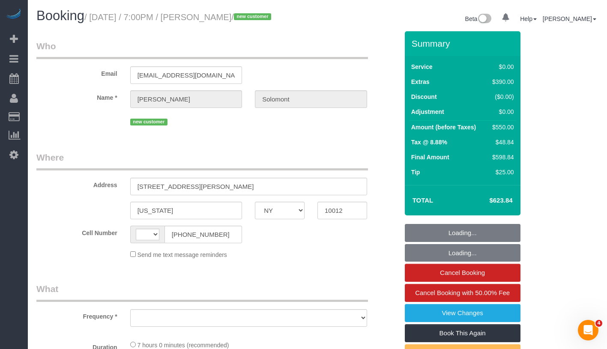
select select "number:15"
select select "number:7"
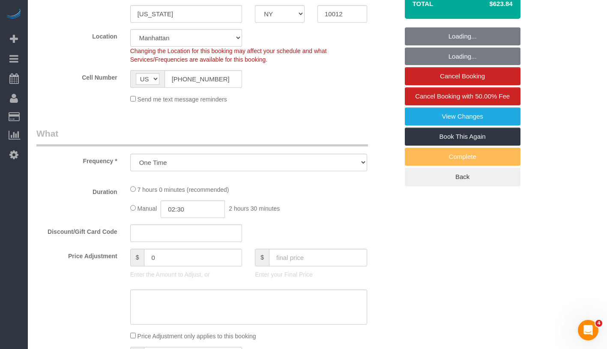
select select "object:867"
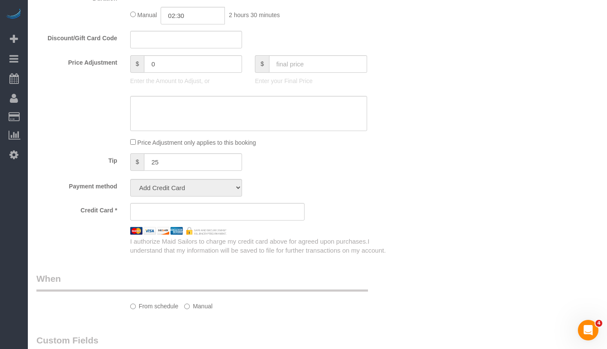
select select "1"
select select "spot1"
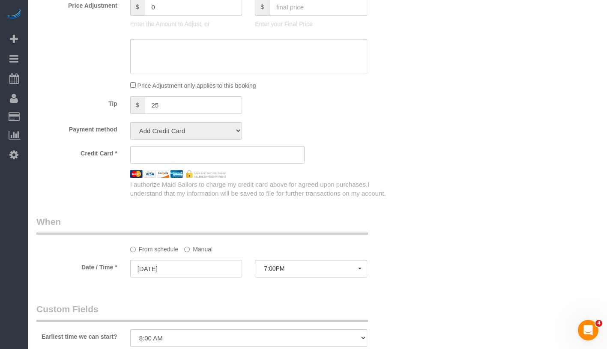
select select "string:stripe-pm_1S4eHK4VGloSiKo768nkC31s"
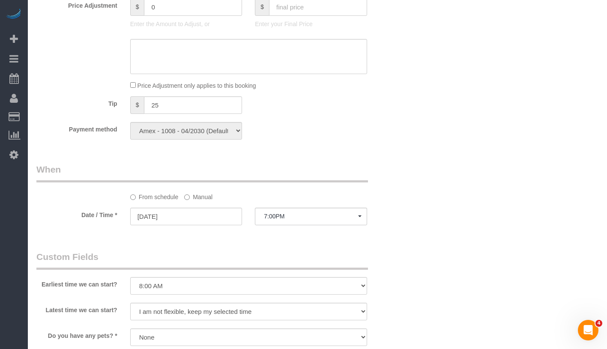
scroll to position [938, 0]
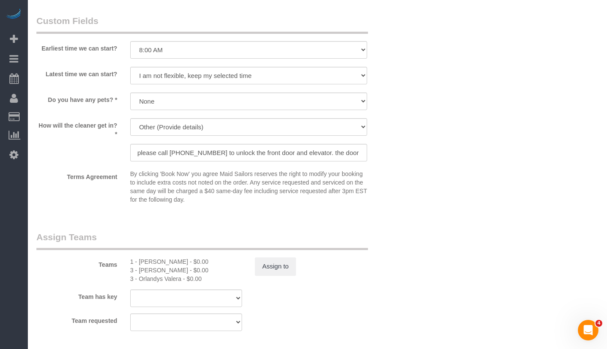
select select "1"
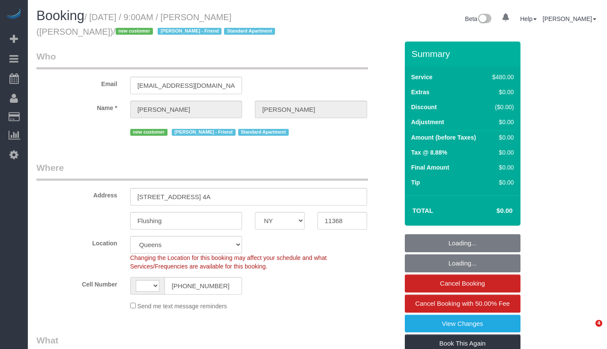
select select "NY"
select select "string:stripe-pm_1RwEEs4VGloSiKo7d6IUqcr0"
select select "string:[GEOGRAPHIC_DATA]"
select select "object:893"
select select "2"
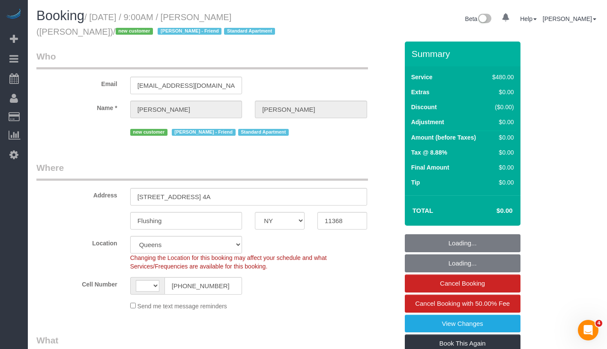
select select "180"
select select "spot1"
select select "number:56"
select select "number:77"
select select "number:15"
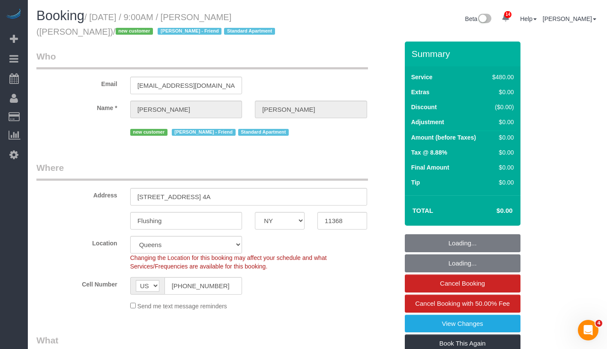
select select "number:5"
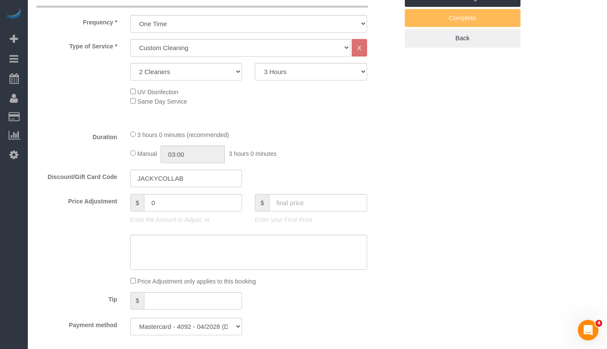
select select "object:1422"
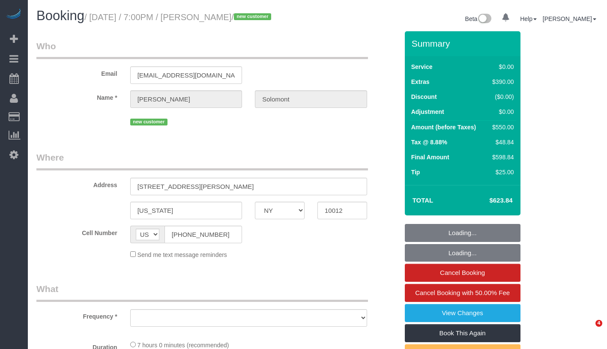
select select "NY"
select select "object:758"
select select "spot1"
select select "number:56"
select select "number:90"
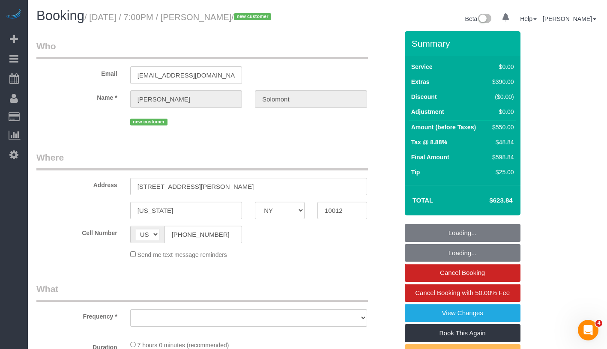
select select "number:15"
select select "number:7"
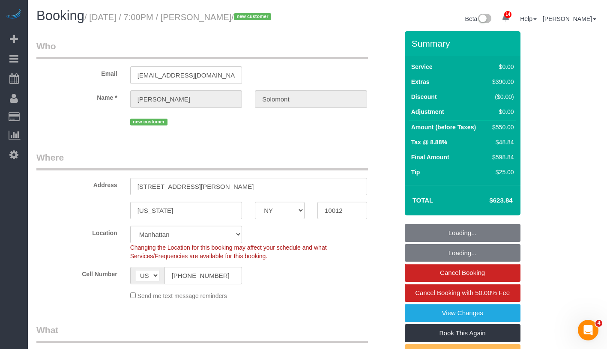
select select "object:1439"
select select "string:stripe-pm_1S4eHK4VGloSiKo768nkC31s"
select select "1"
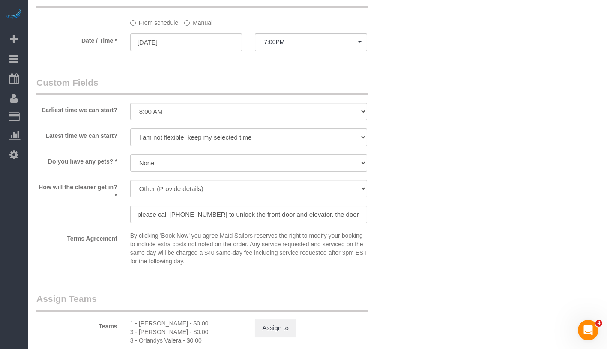
scroll to position [954, 0]
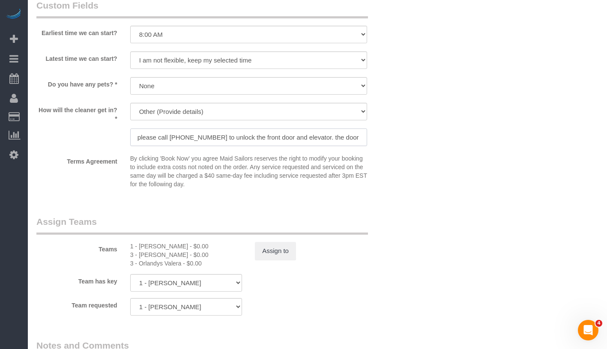
click at [315, 146] on input "please call +1 (404) 435-7095 to unlock the front door and elevator. the door t…" at bounding box center [248, 137] width 237 height 18
click at [286, 145] on input "please call +1 (404) 435-7095 to unlock the front door and elevator. the door t…" at bounding box center [248, 137] width 237 height 18
click at [270, 144] on input "please call +1 (404) 435-7095 to unlock the front door and elevator. the door t…" at bounding box center [248, 137] width 237 height 18
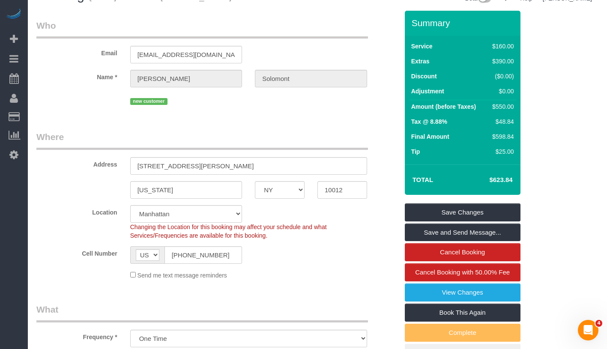
scroll to position [0, 0]
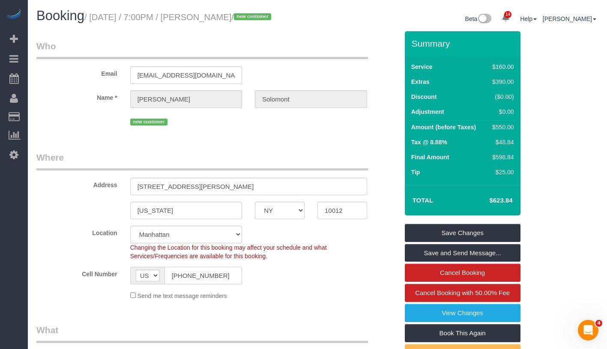
click at [204, 284] on input "[PHONE_NUMBER]" at bounding box center [203, 276] width 78 height 18
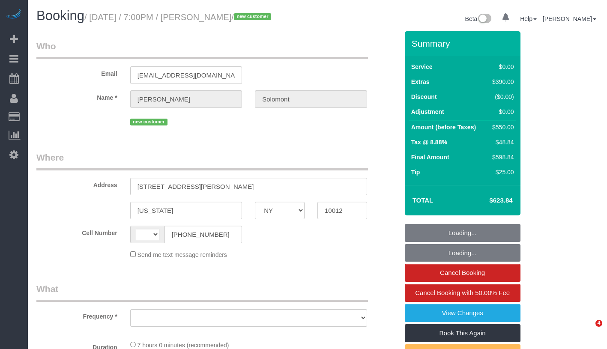
select select "NY"
select select "number:56"
select select "number:90"
select select "number:15"
select select "number:7"
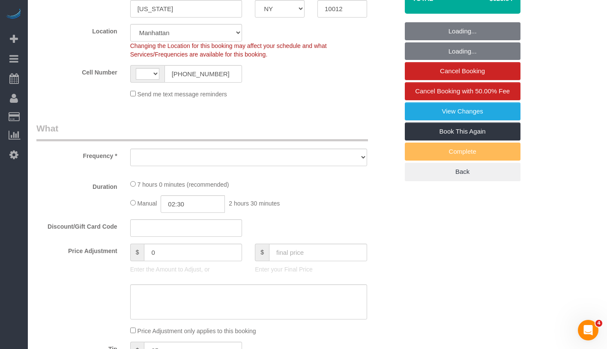
scroll to position [234, 0]
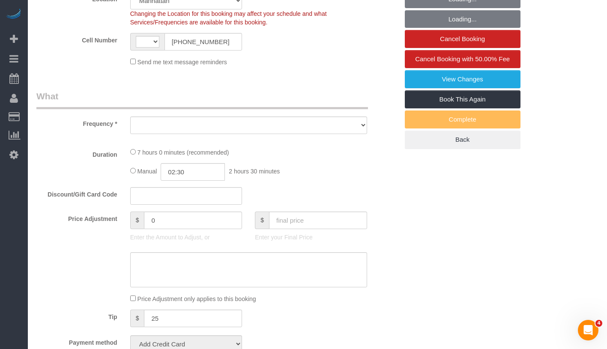
select select "1"
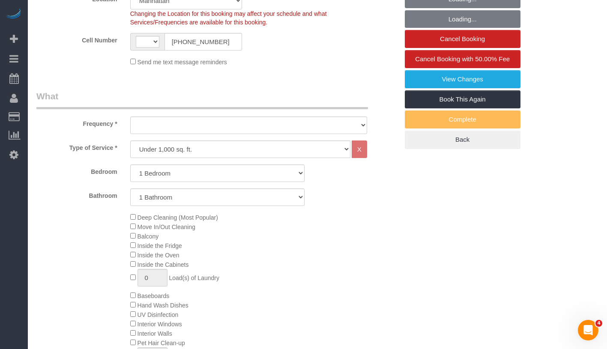
select select "string:[GEOGRAPHIC_DATA]"
select select "object:1008"
select select "spot1"
select select "1"
select select "object:1475"
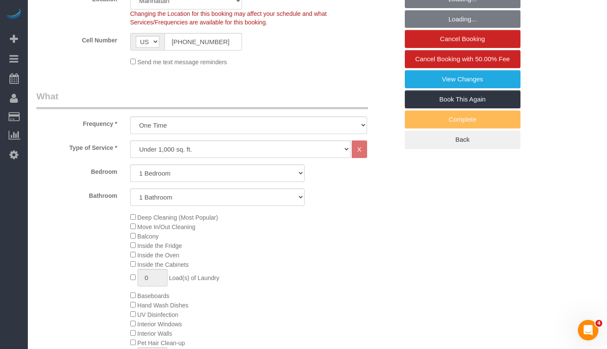
select select "string:stripe-pm_1S4eHK4VGloSiKo768nkC31s"
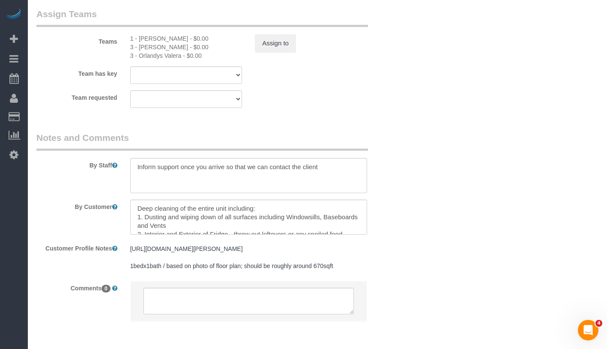
scroll to position [1163, 0]
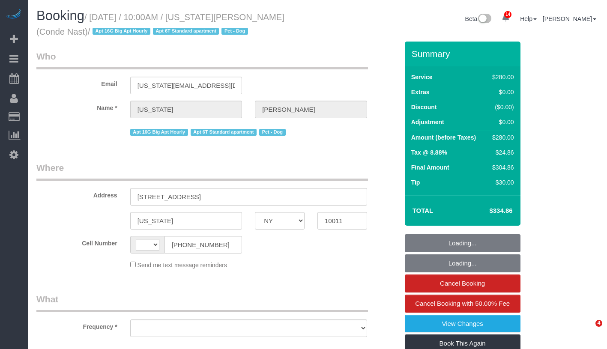
select select "NY"
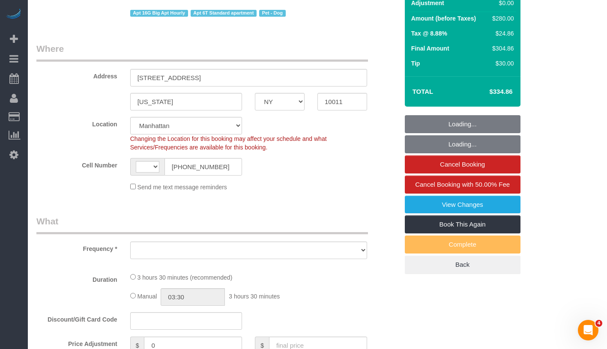
select select "string:stripe-pm_1R4ht54VGloSiKo72HDr2sM7"
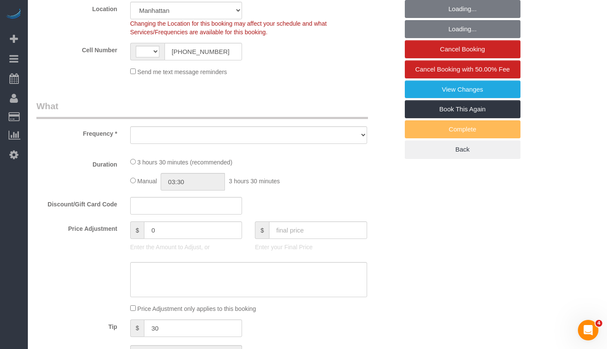
select select "string:US"
select select "object:763"
select select "number:58"
select select "number:73"
select select "number:13"
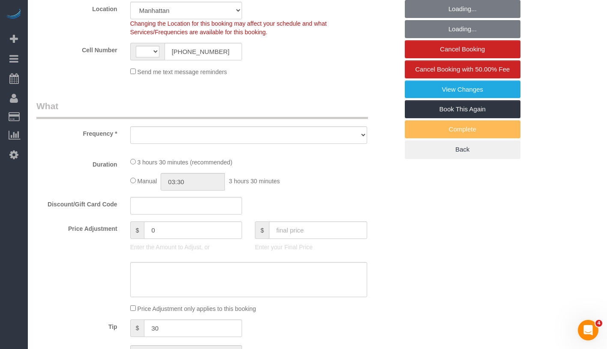
select select "number:6"
select select "object:1416"
select select "210"
select select "spot1"
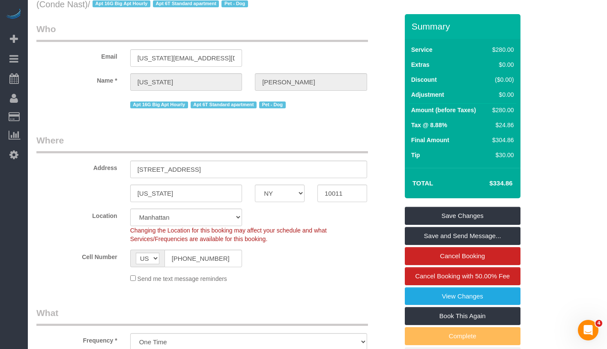
scroll to position [0, 0]
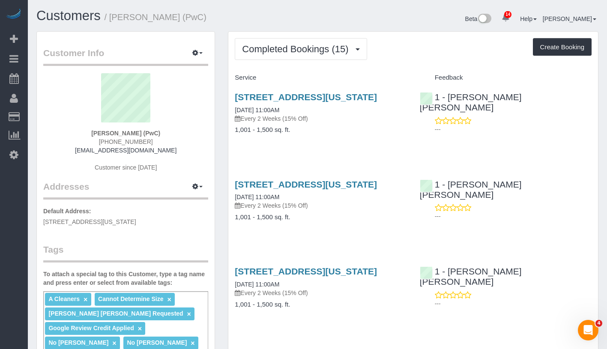
click at [315, 53] on span "Completed Bookings (15)" at bounding box center [297, 49] width 110 height 11
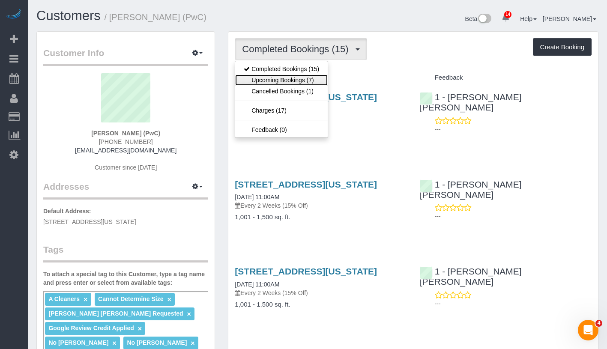
click at [307, 76] on link "Upcoming Bookings (7)" at bounding box center [281, 80] width 92 height 11
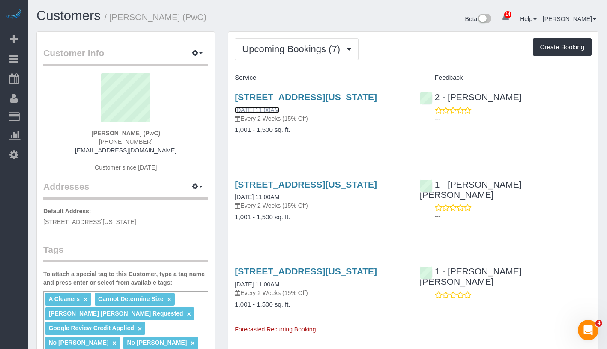
click at [262, 113] on link "[DATE] 11:00AM" at bounding box center [257, 110] width 45 height 7
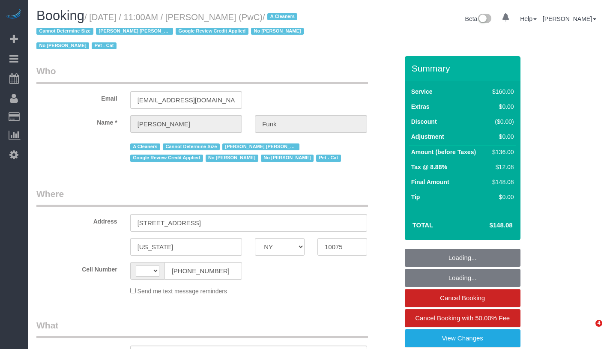
select select "NY"
select select "object:485"
select select "spot1"
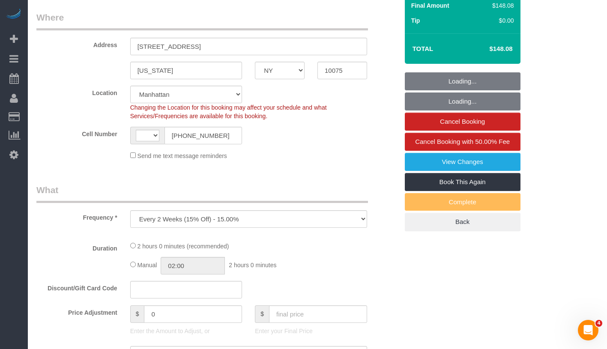
select select "object:541"
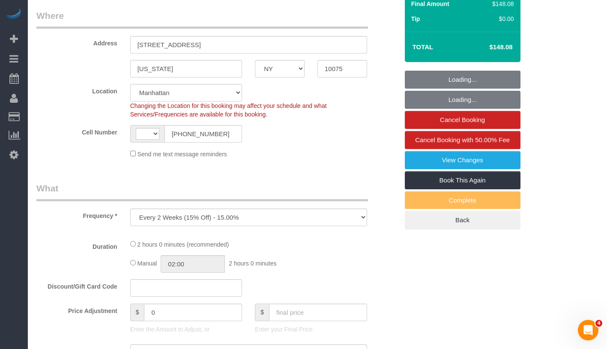
select select "string:[GEOGRAPHIC_DATA]"
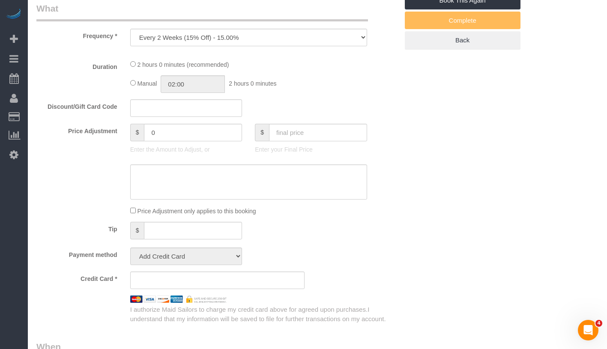
select select "string:stripe-pm_1QlAxD4VGloSiKo7inAVI4md"
select select "number:57"
select select "number:71"
select select "number:14"
select select "number:5"
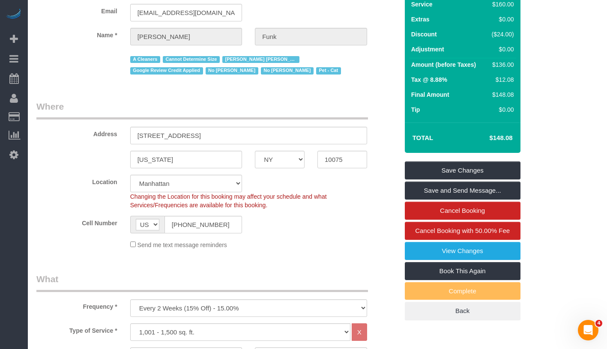
scroll to position [0, 0]
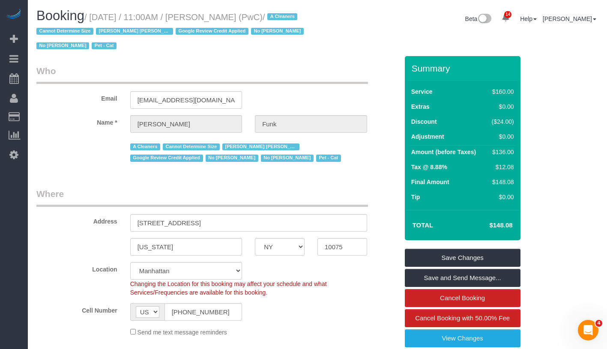
drag, startPoint x: 95, startPoint y: 17, endPoint x: 320, endPoint y: 24, distance: 225.3
click at [320, 24] on div "Booking / September 08, 2025 / 11:00AM / Zoe Funk (PwC) / A Cleaners Cannot Det…" at bounding box center [317, 33] width 575 height 48
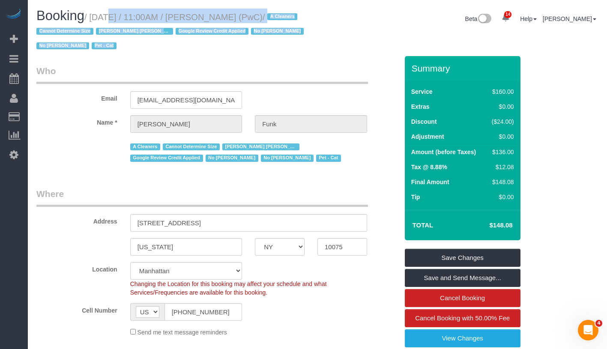
drag, startPoint x: 96, startPoint y: 15, endPoint x: 343, endPoint y: 15, distance: 247.5
click at [343, 15] on div "Booking / September 08, 2025 / 11:00AM / Zoe Funk (PwC) / A Cleaners Cannot Det…" at bounding box center [317, 33] width 575 height 48
copy div "September 08, 2025 / 11:00AM / Zoe Funk (PwC) / A Cleaners Cannot Determine Siz…"
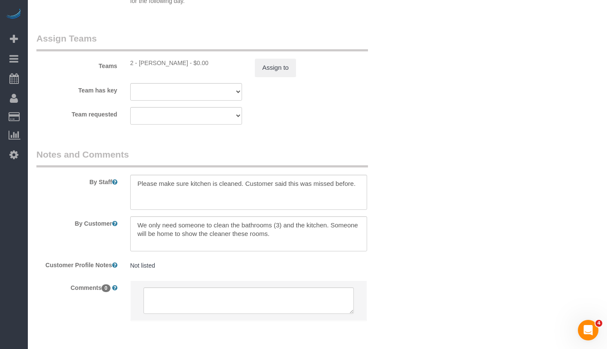
scroll to position [1026, 0]
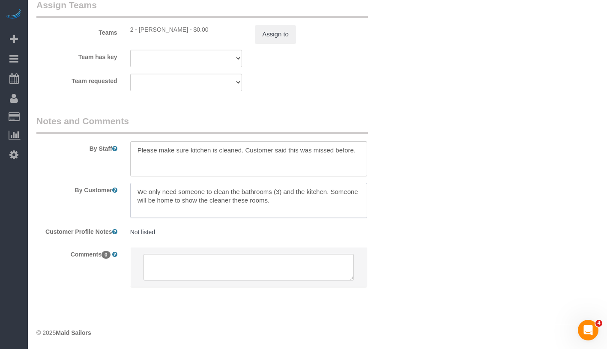
drag, startPoint x: 137, startPoint y: 193, endPoint x: 337, endPoint y: 179, distance: 200.9
click at [328, 194] on textarea at bounding box center [248, 200] width 237 height 35
click at [161, 196] on textarea at bounding box center [248, 200] width 237 height 35
drag, startPoint x: 138, startPoint y: 189, endPoint x: 297, endPoint y: 207, distance: 159.8
click at [297, 207] on textarea at bounding box center [248, 200] width 237 height 35
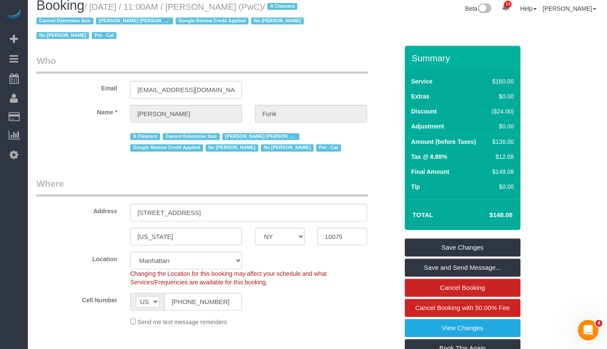
scroll to position [0, 0]
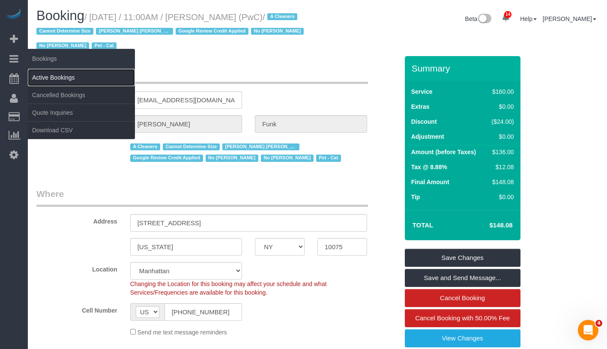
click at [69, 75] on link "Active Bookings" at bounding box center [81, 77] width 107 height 17
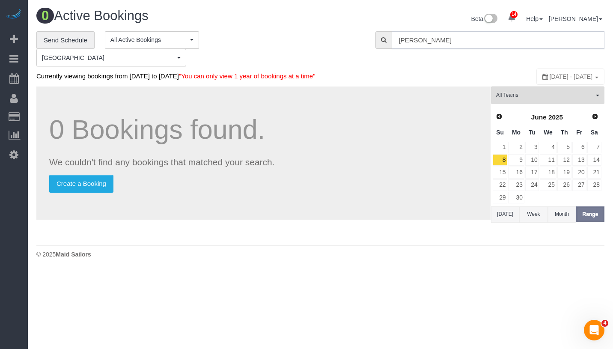
click at [475, 44] on input "Staci Weinberger" at bounding box center [498, 40] width 213 height 18
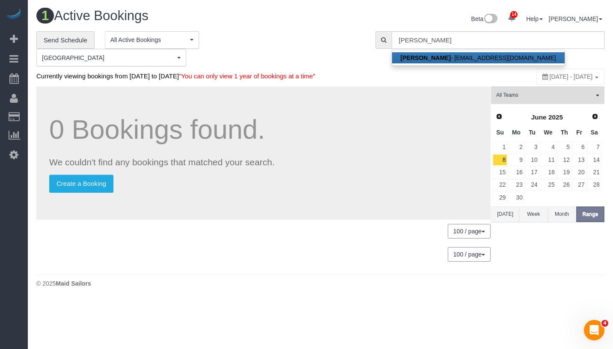
click at [440, 59] on link "Zoe Funk - zoe.funk@pwc.com" at bounding box center [478, 57] width 173 height 11
type input "zoe.funk@pwc.com"
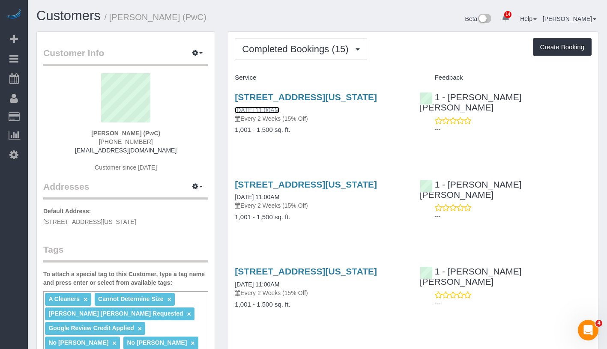
click at [265, 113] on link "08/11/2025 11:00AM" at bounding box center [257, 110] width 45 height 7
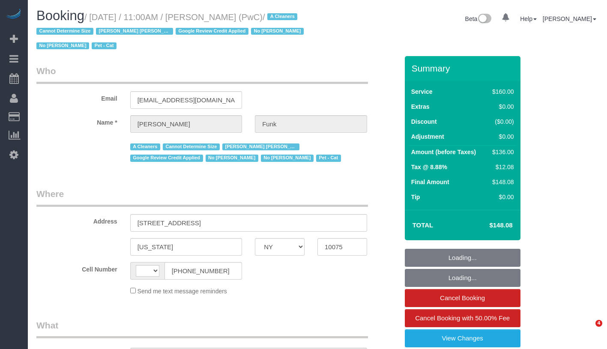
select select "NY"
select select "object:534"
select select "number:57"
select select "number:71"
select select "number:14"
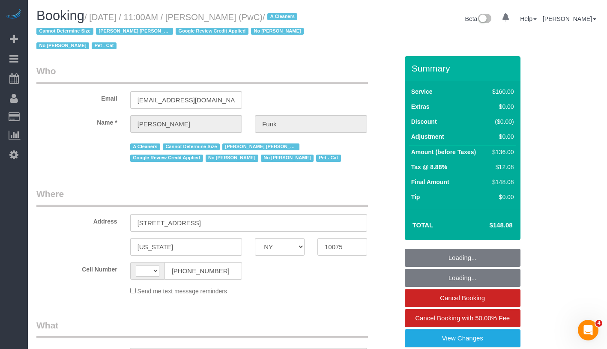
select select "number:5"
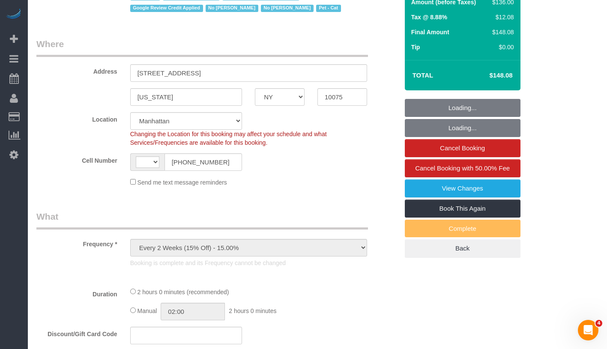
select select "object:687"
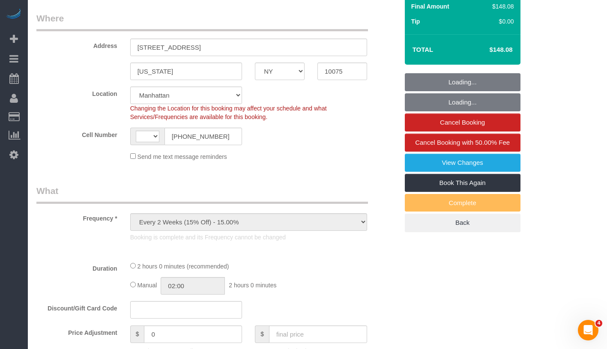
select select "string:US"
select select "string:stripe-pm_1QlAxD4VGloSiKo7inAVI4md"
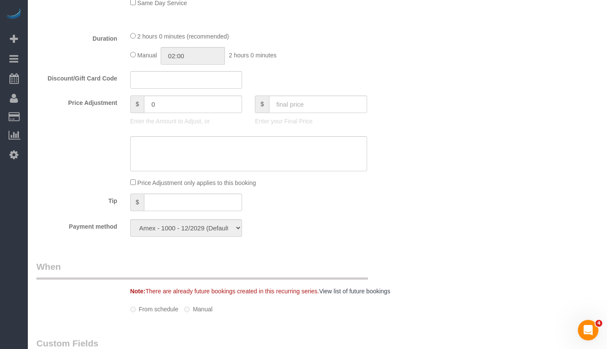
select select "spot1"
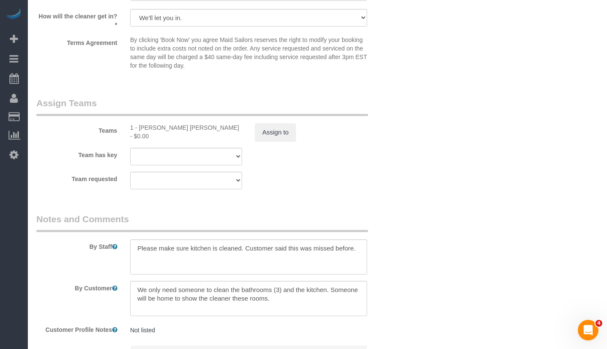
scroll to position [1060, 0]
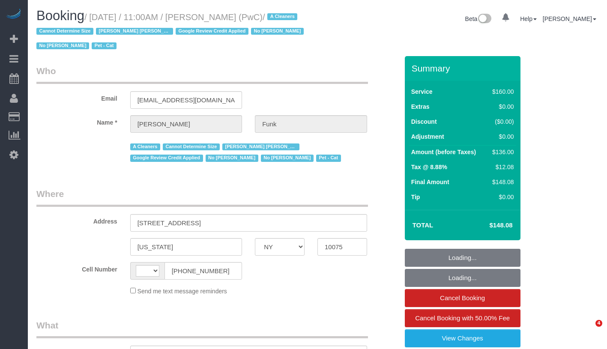
select select "NY"
select select "string:stripe-pm_1QlAxD4VGloSiKo7inAVI4md"
select select "number:57"
select select "number:71"
select select "number:14"
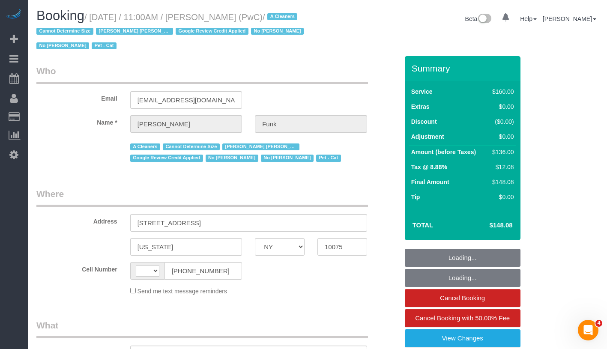
select select "number:5"
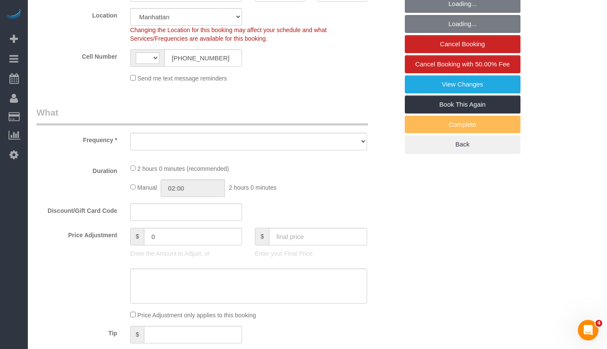
select select "string:[GEOGRAPHIC_DATA]"
select select "object:1006"
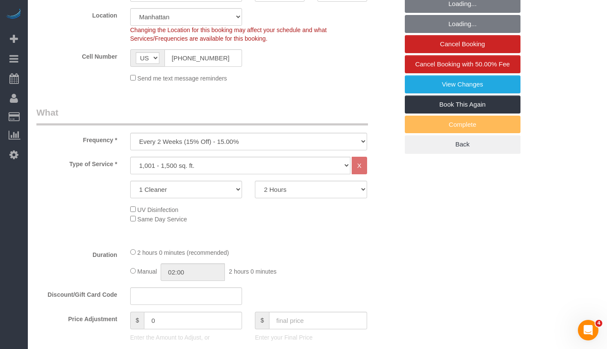
select select "spot1"
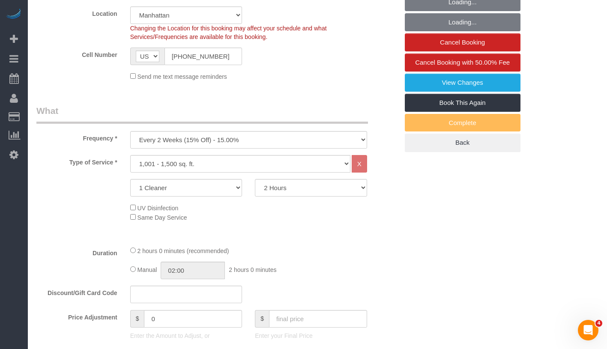
select select "object:1432"
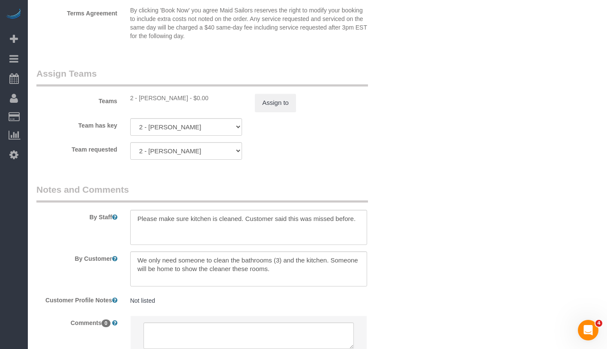
scroll to position [960, 0]
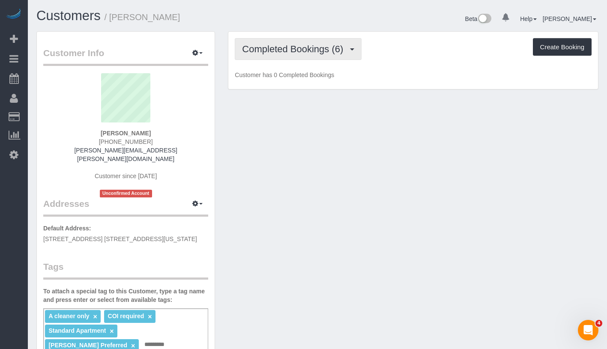
click at [331, 51] on span "Completed Bookings (6)" at bounding box center [294, 49] width 105 height 11
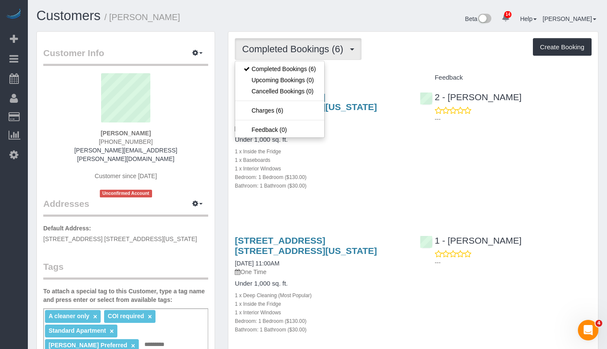
click at [194, 119] on sui-profile-pic at bounding box center [126, 101] width 152 height 56
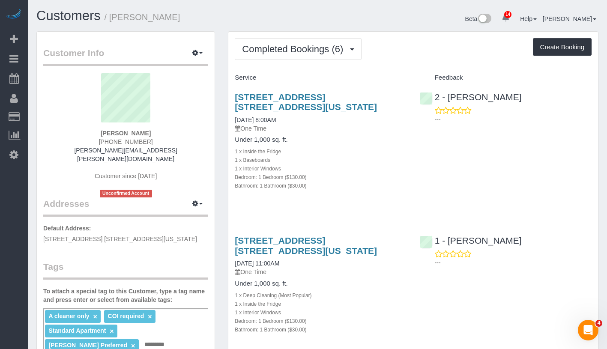
drag, startPoint x: 106, startPoint y: 132, endPoint x: 162, endPoint y: 137, distance: 56.3
click at [162, 137] on div "Lisa Byrns (917) 526-2034 byrns.lisa.hrm@gmail.com Customer since 2023 Unconfir…" at bounding box center [125, 135] width 165 height 124
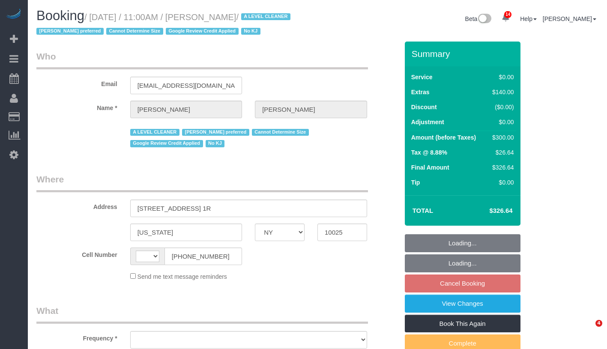
select select "NY"
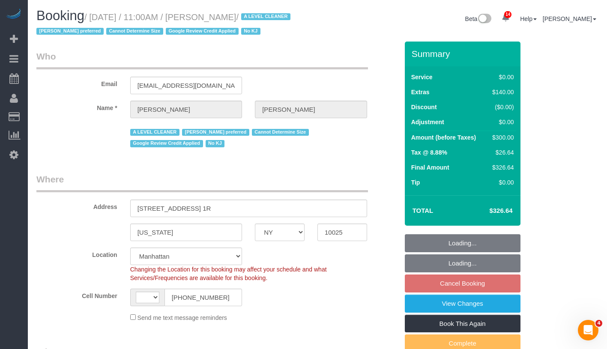
select select "string:stripe-pm_1QEEsU4VGloSiKo7OcyUbdUc"
select select "1"
select select "string:[GEOGRAPHIC_DATA]"
select select "object:620"
select select "spot4"
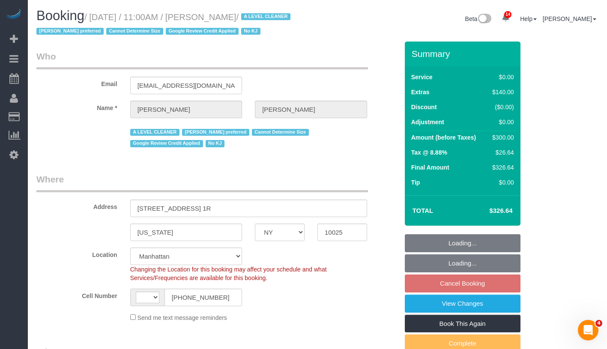
select select "number:59"
select select "number:73"
select select "number:15"
select select "number:5"
select select "1"
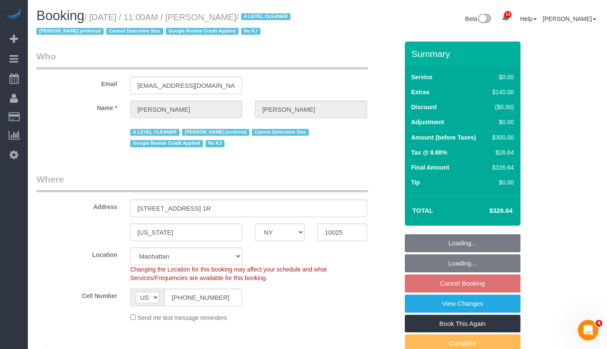
select select "object:1475"
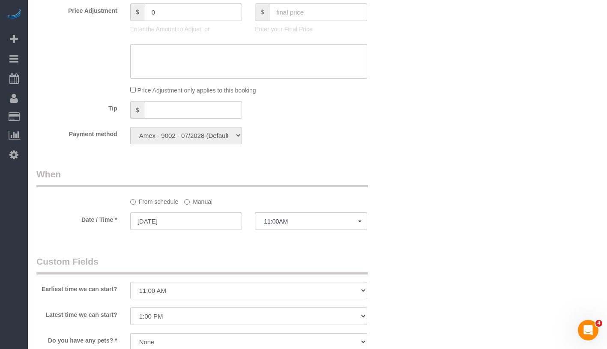
scroll to position [719, 0]
click at [192, 201] on label "Manual" at bounding box center [198, 200] width 28 height 12
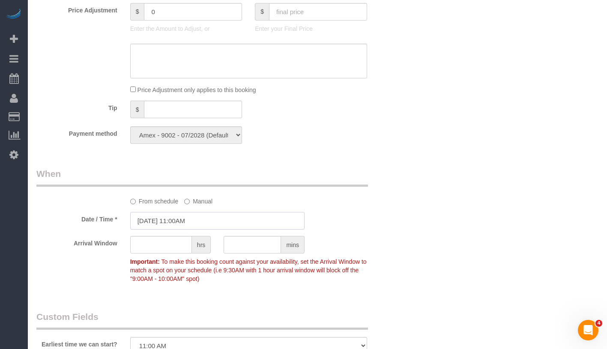
click at [224, 221] on input "09/14/2025 11:00AM" at bounding box center [217, 221] width 174 height 18
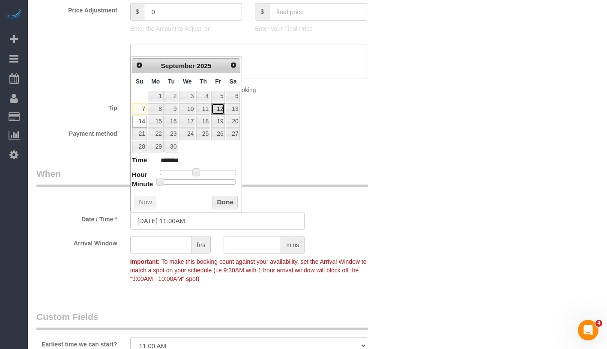
click at [220, 108] on link "12" at bounding box center [218, 109] width 14 height 12
type input "09/12/2025 11:00AM"
click at [229, 197] on button "Done" at bounding box center [224, 203] width 25 height 14
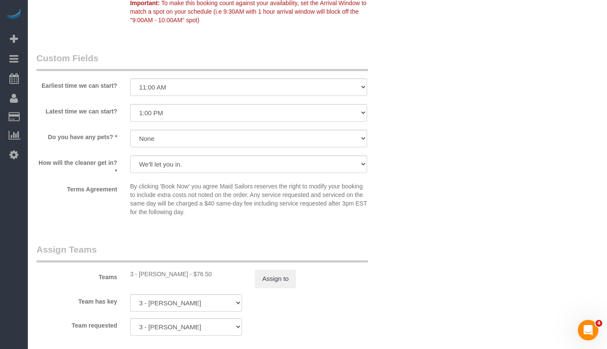
scroll to position [1032, 0]
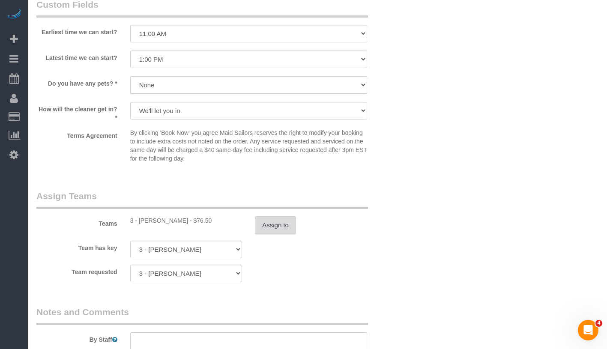
click at [265, 227] on button "Assign to" at bounding box center [275, 225] width 41 height 18
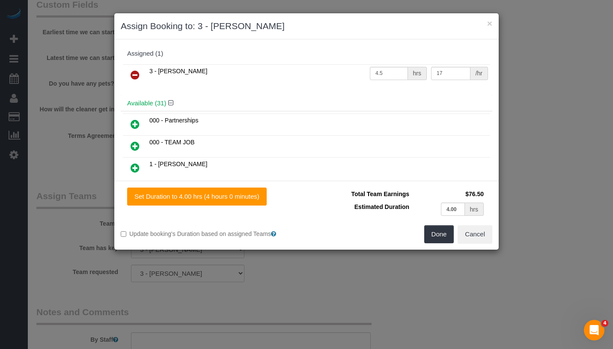
click at [132, 70] on icon at bounding box center [135, 75] width 9 height 10
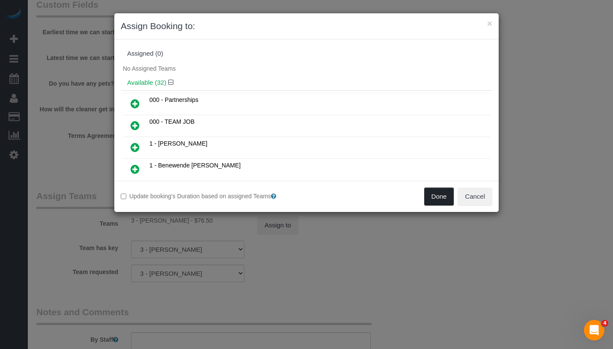
click at [440, 193] on button "Done" at bounding box center [439, 197] width 30 height 18
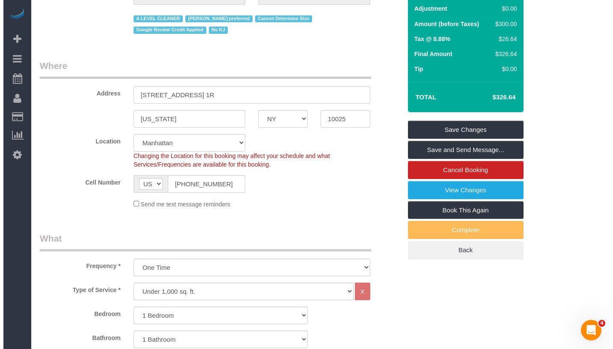
scroll to position [0, 0]
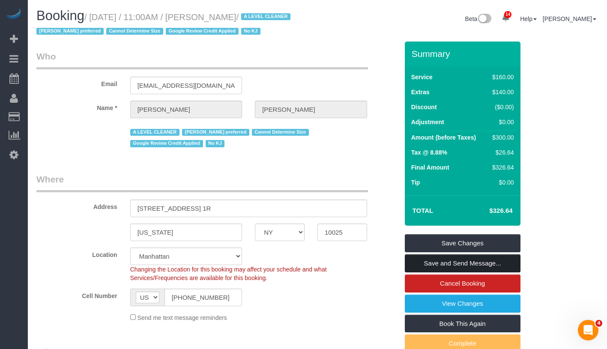
click at [498, 261] on link "Save and Send Message..." at bounding box center [463, 263] width 116 height 18
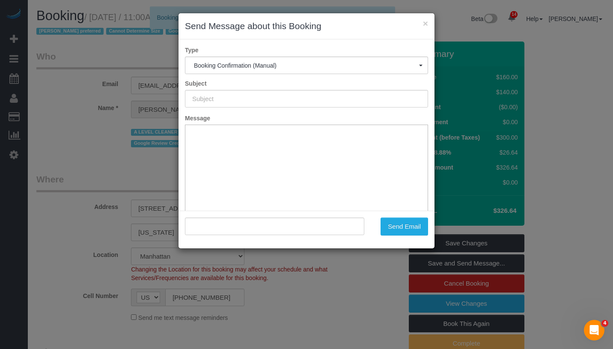
type input "Cleaning Confirmed for 09/12/2025 at 11:00am"
type input ""Tina Wilson" <wiltina2003@yahoo.com>"
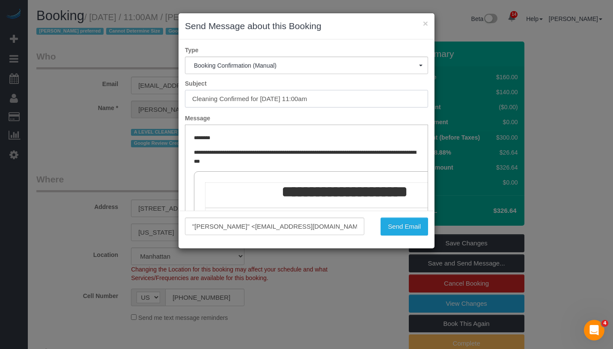
drag, startPoint x: 259, startPoint y: 98, endPoint x: 395, endPoint y: 106, distance: 135.9
click at [395, 106] on input "Cleaning Confirmed for 09/12/2025 at 11:00am" at bounding box center [306, 99] width 243 height 18
click at [408, 230] on button "Send Email" at bounding box center [405, 227] width 48 height 18
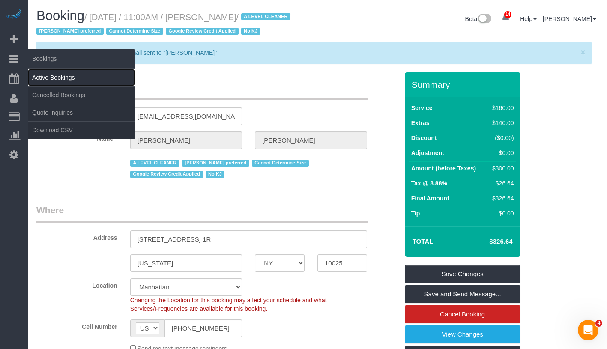
click at [60, 81] on link "Active Bookings" at bounding box center [81, 77] width 107 height 17
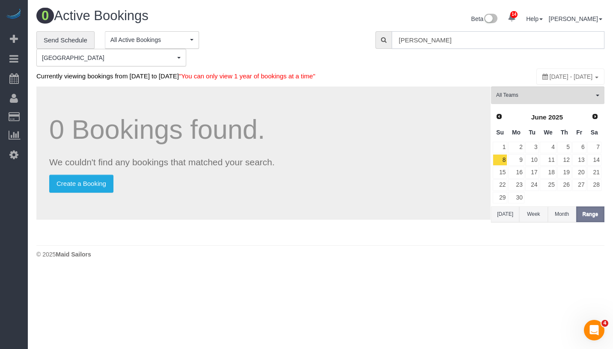
click at [456, 40] on input "zoe funk" at bounding box center [498, 40] width 213 height 18
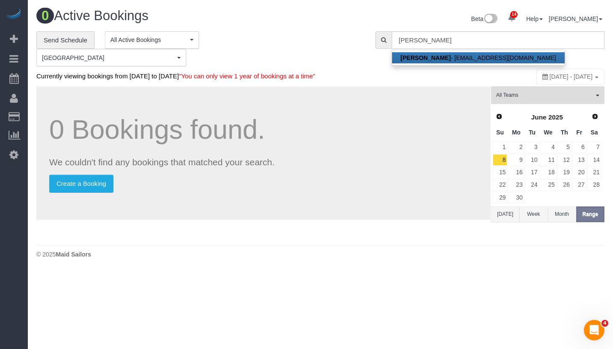
click at [468, 55] on link "Tina Wilson - wiltina2003@yahoo.com" at bounding box center [478, 57] width 173 height 11
type input "[EMAIL_ADDRESS][DOMAIN_NAME]"
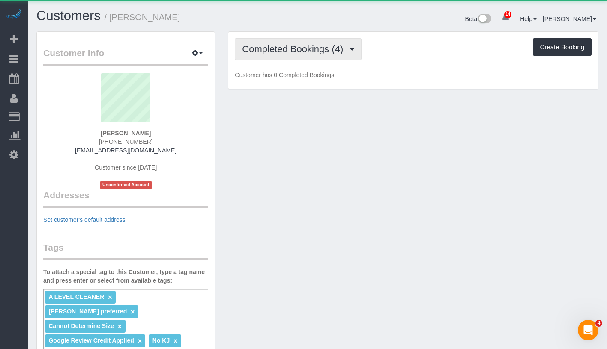
click at [293, 51] on span "Completed Bookings (4)" at bounding box center [294, 49] width 105 height 11
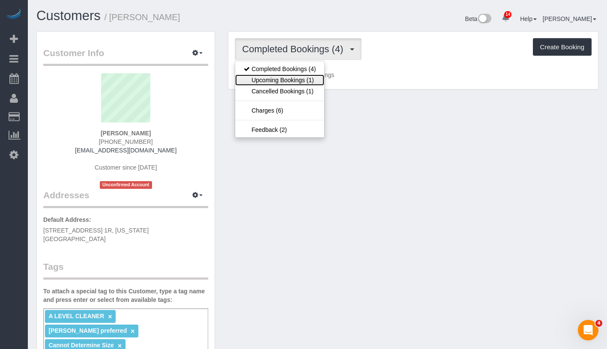
click at [274, 85] on link "Upcoming Bookings (1)" at bounding box center [279, 80] width 89 height 11
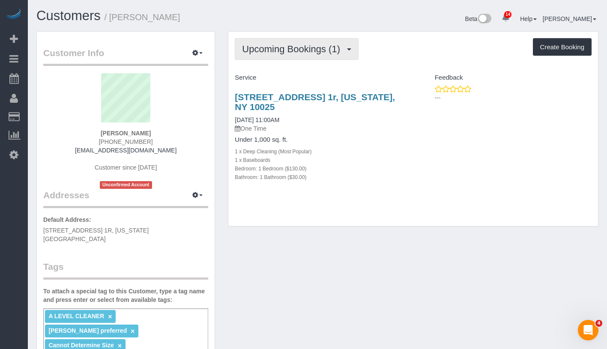
click at [325, 54] on button "Upcoming Bookings (1)" at bounding box center [297, 49] width 124 height 22
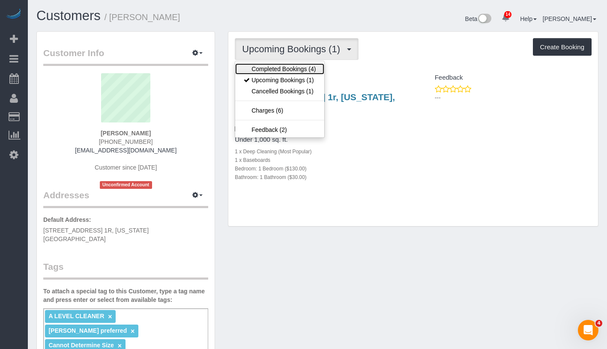
click at [315, 63] on link "Completed Bookings (4)" at bounding box center [279, 68] width 89 height 11
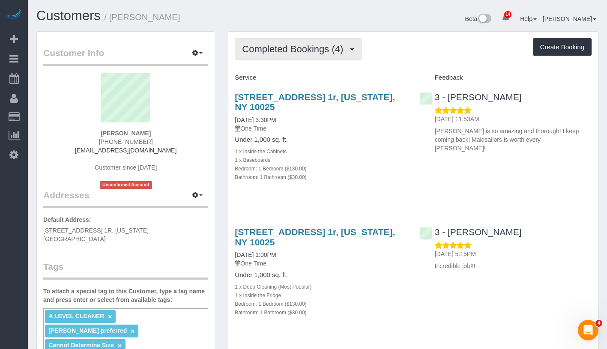
click at [303, 57] on button "Completed Bookings (4)" at bounding box center [298, 49] width 127 height 22
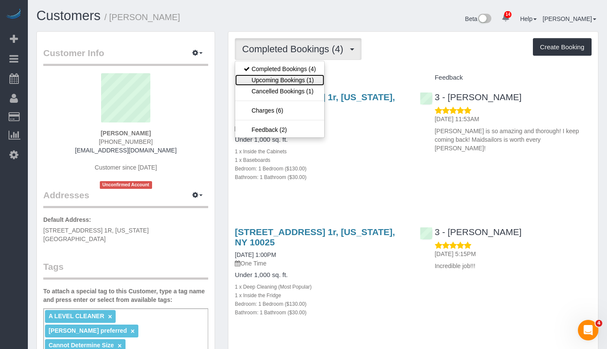
click at [292, 83] on link "Upcoming Bookings (1)" at bounding box center [279, 80] width 89 height 11
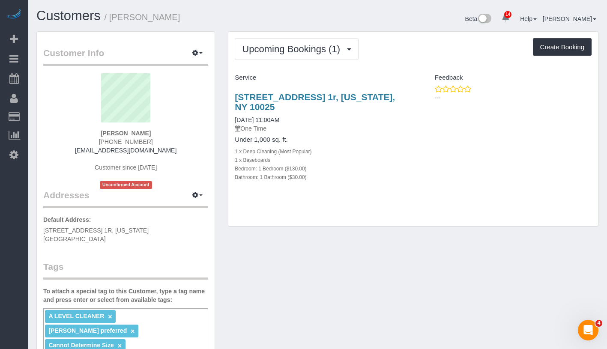
drag, startPoint x: 228, startPoint y: 117, endPoint x: 314, endPoint y: 123, distance: 86.2
click at [314, 123] on div "Upcoming Bookings (1) Completed Bookings (4) Upcoming Bookings (1) Cancelled Bo…" at bounding box center [413, 129] width 370 height 196
copy link "09/12/2025 11:00AM"
click at [274, 113] on div "311 West 107th Street, Apt. 1r, New York, NY 10025 09/12/2025 11:00AM One Time" at bounding box center [321, 112] width 172 height 41
click at [273, 114] on div "311 West 107th Street, Apt. 1r, New York, NY 10025 09/12/2025 11:00AM One Time" at bounding box center [321, 112] width 172 height 41
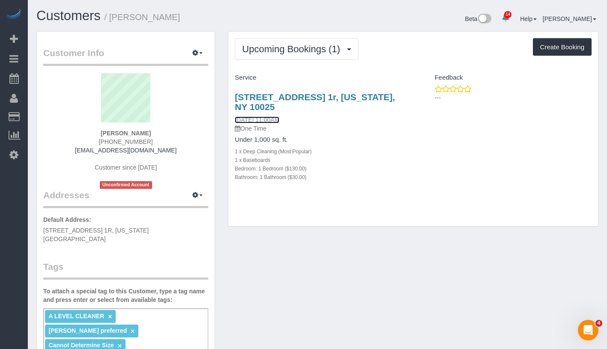
click at [273, 118] on link "09/12/2025 11:00AM" at bounding box center [257, 119] width 45 height 7
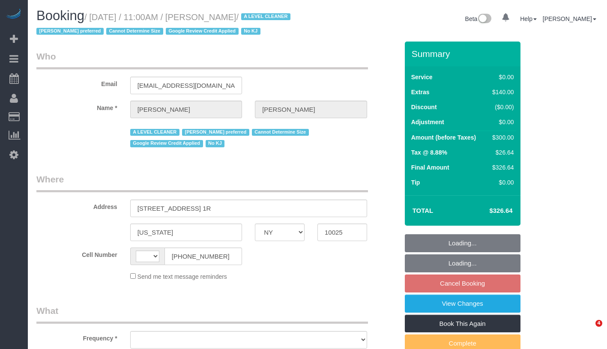
select select "NY"
select select "string:[GEOGRAPHIC_DATA]"
select select "1"
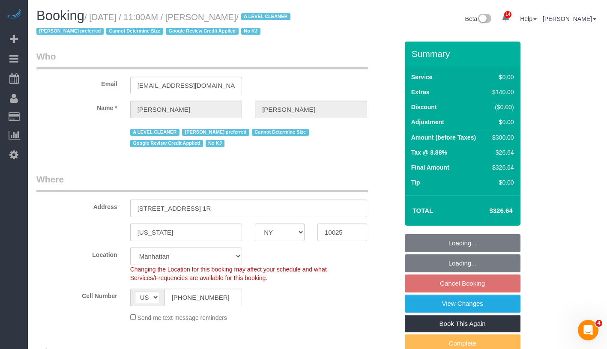
select select "string:stripe-pm_1QEEsU4VGloSiKo7OcyUbdUc"
select select "1"
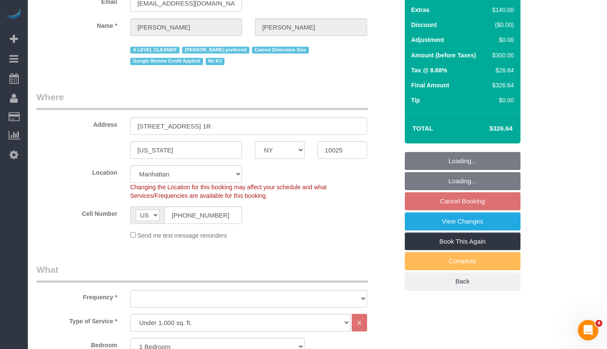
select select "object:897"
select select "spot4"
select select "number:59"
select select "number:73"
select select "number:15"
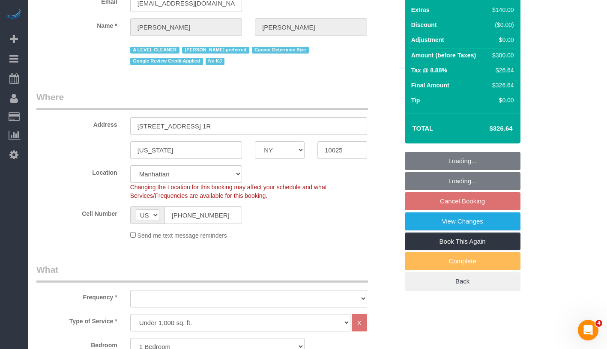
select select "number:5"
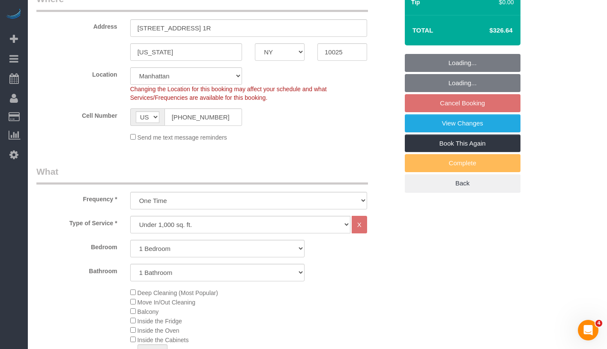
select select "object:1467"
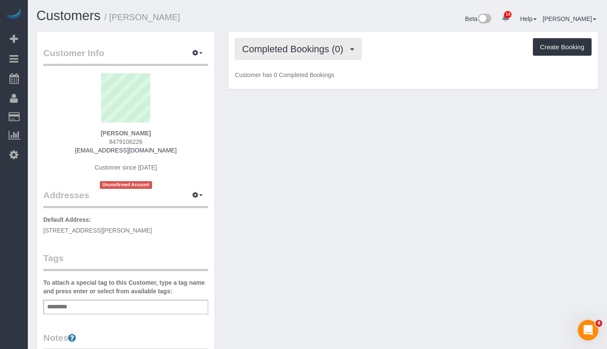
click at [301, 40] on button "Completed Bookings (0)" at bounding box center [298, 49] width 127 height 22
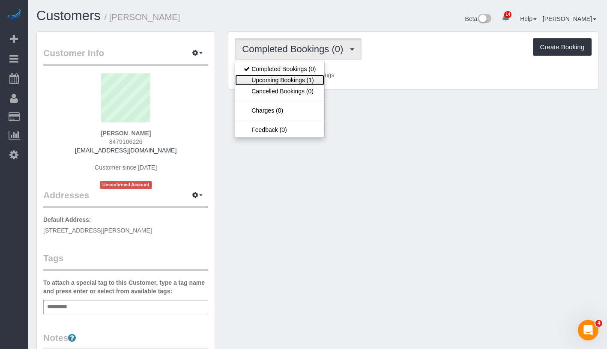
click at [295, 81] on link "Upcoming Bookings (1)" at bounding box center [279, 80] width 89 height 11
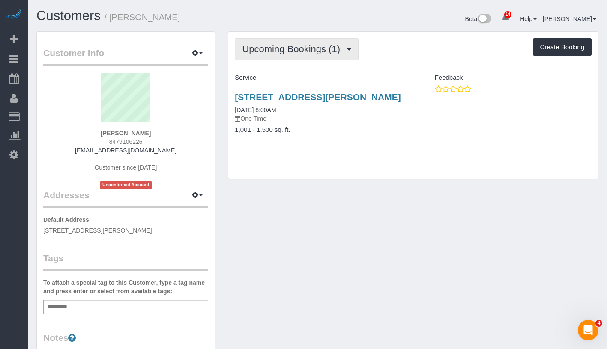
click at [300, 47] on span "Upcoming Bookings (1)" at bounding box center [293, 49] width 102 height 11
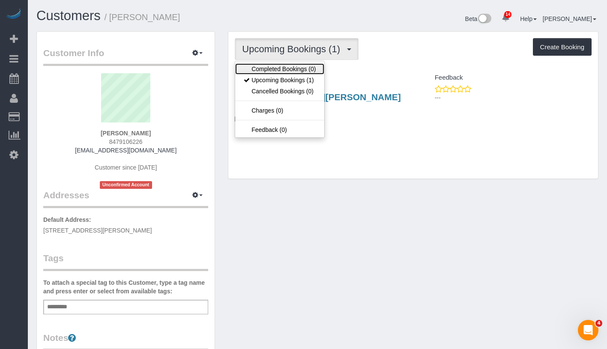
click at [292, 68] on link "Completed Bookings (0)" at bounding box center [279, 68] width 89 height 11
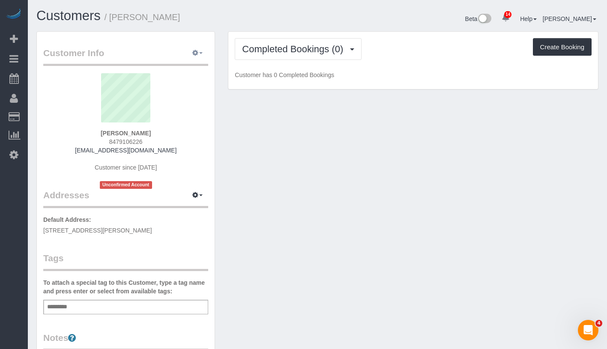
click at [200, 53] on span "button" at bounding box center [200, 53] width 3 height 2
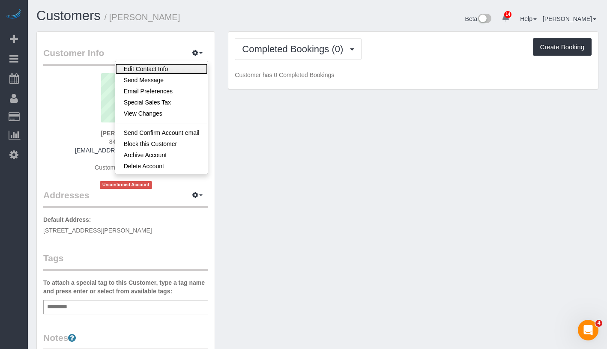
click at [181, 68] on link "Edit Contact Info" at bounding box center [161, 68] width 93 height 11
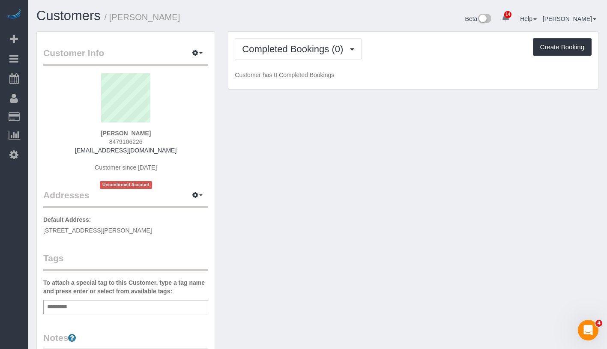
select select "NY"
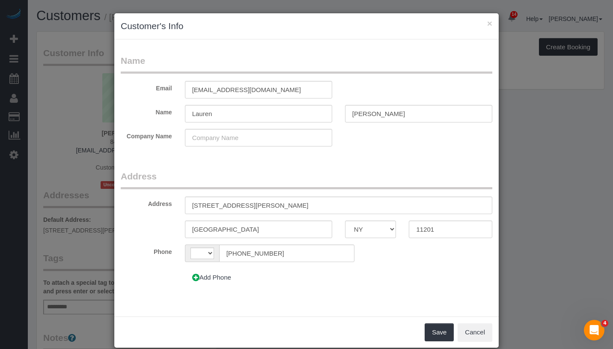
select select "string:[GEOGRAPHIC_DATA]"
click at [221, 205] on input "[STREET_ADDRESS][PERSON_NAME]" at bounding box center [338, 206] width 307 height 18
type input "[STREET_ADDRESS][PERSON_NAME]"
click at [441, 337] on button "Save" at bounding box center [439, 332] width 29 height 18
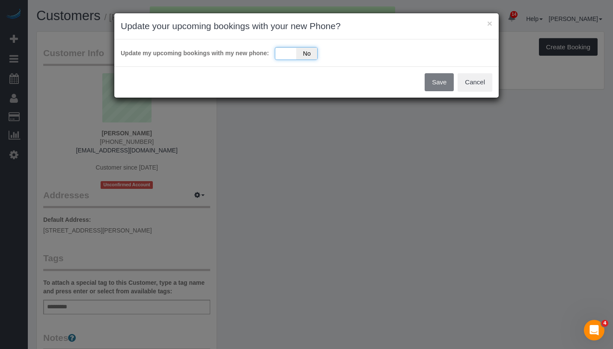
click at [278, 57] on div "Yes No" at bounding box center [296, 53] width 43 height 13
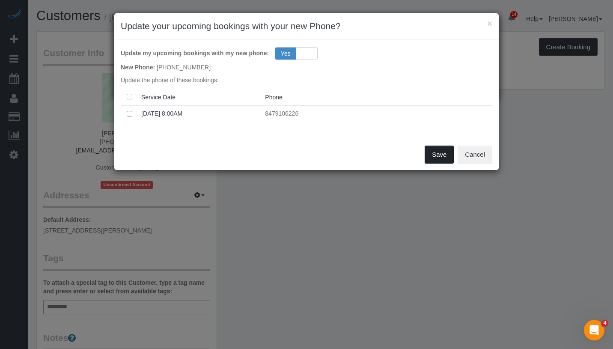
click at [427, 149] on button "Save" at bounding box center [439, 155] width 29 height 18
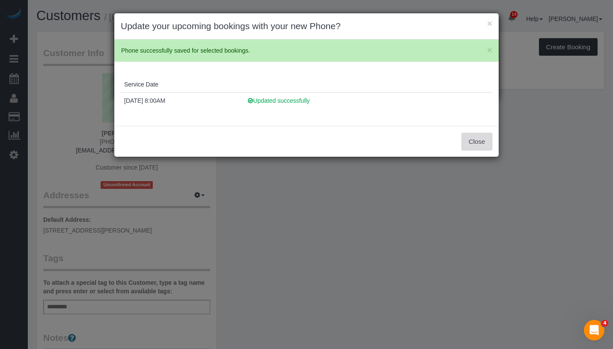
click at [481, 136] on button "Close" at bounding box center [477, 142] width 31 height 18
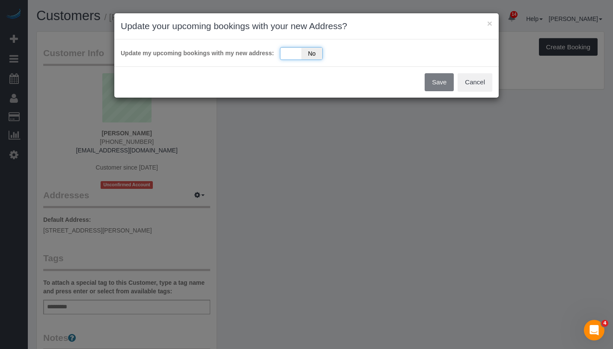
click at [291, 55] on div "Yes No" at bounding box center [301, 53] width 43 height 13
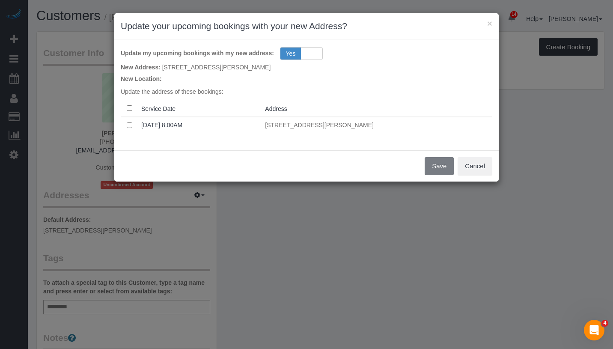
click at [126, 107] on th at bounding box center [129, 108] width 17 height 17
click at [436, 166] on button "Save" at bounding box center [439, 166] width 29 height 18
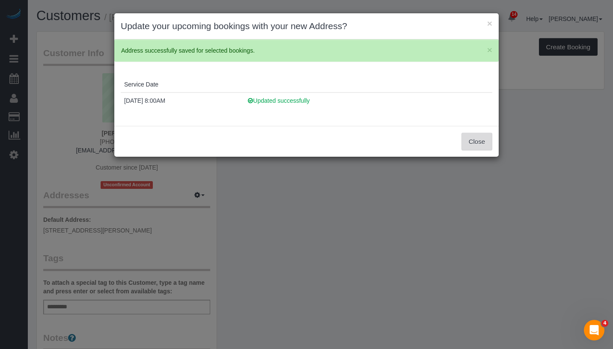
click at [471, 139] on button "Close" at bounding box center [477, 142] width 31 height 18
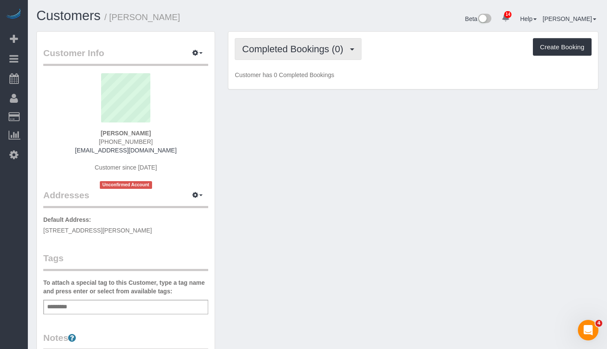
click at [304, 49] on span "Completed Bookings (0)" at bounding box center [294, 49] width 105 height 11
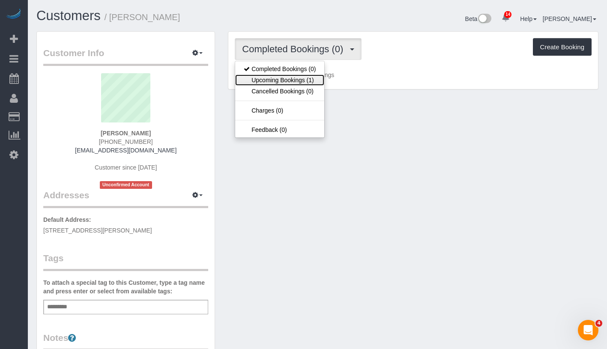
click at [286, 82] on link "Upcoming Bookings (1)" at bounding box center [279, 80] width 89 height 11
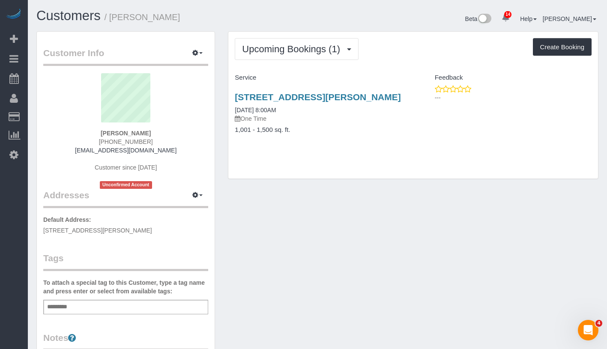
drag, startPoint x: 232, startPoint y: 86, endPoint x: 275, endPoint y: 107, distance: 47.5
click at [275, 107] on div "25 Dean Street, Apt 1r, Brooklyn, NY 11201 09/11/2025 8:00AM One Time 1,001 - 1…" at bounding box center [320, 118] width 185 height 66
copy link "25 Dean Street, Apt 1r, Brooklyn, NY 11201"
click at [271, 100] on link "25 Dean Street, Apt 1r, Brooklyn, NY 11201" at bounding box center [318, 97] width 166 height 10
click at [103, 305] on div "Add a tag" at bounding box center [125, 307] width 165 height 15
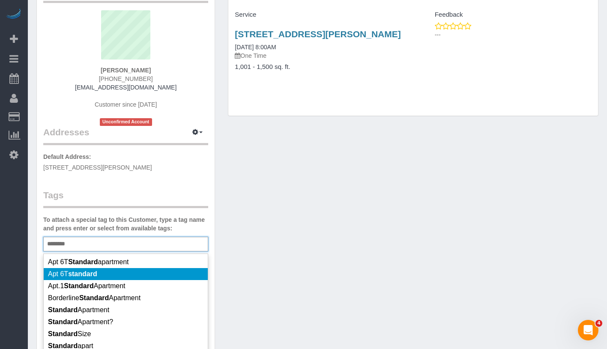
scroll to position [44, 0]
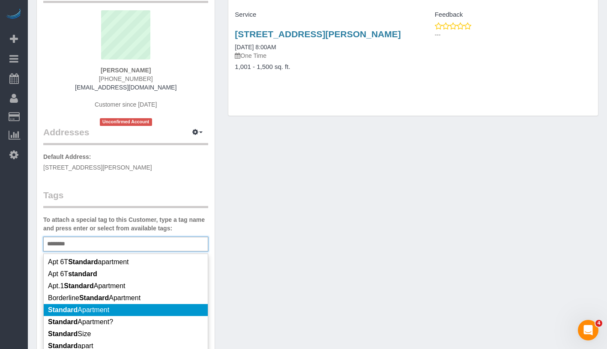
type input "********"
click at [149, 307] on li "Standard Apartment" at bounding box center [126, 310] width 164 height 12
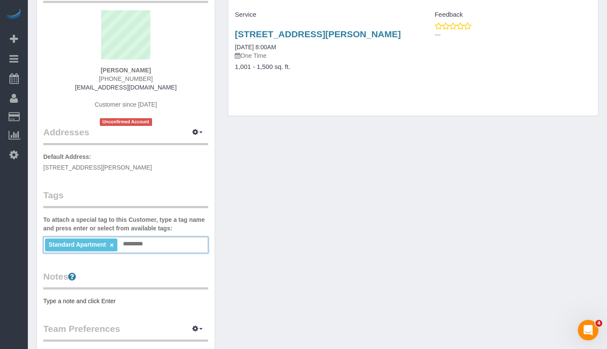
click at [261, 278] on div "Customer Info Edit Contact Info Send Message Email Preferences Special Sales Ta…" at bounding box center [317, 255] width 575 height 575
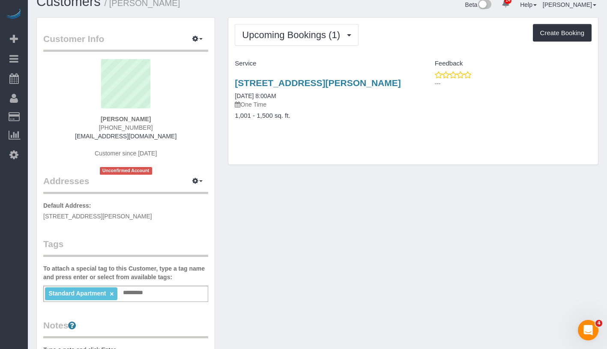
scroll to position [0, 0]
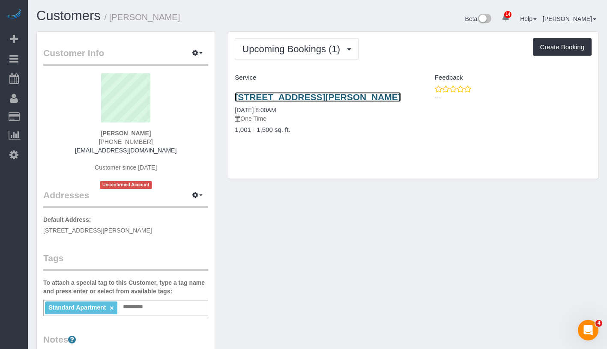
click at [271, 95] on link "25 Dean Street, Apt 1r, Brooklyn, NY 11201" at bounding box center [318, 97] width 166 height 10
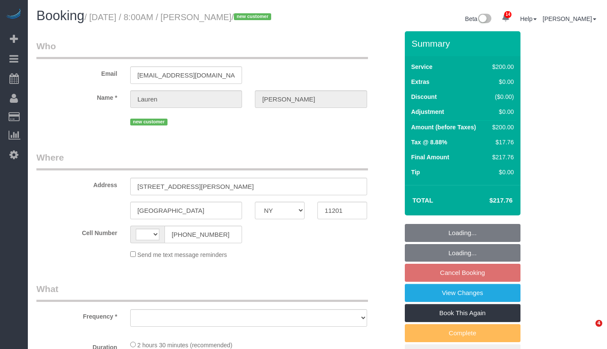
select select "NY"
select select "string:[GEOGRAPHIC_DATA]"
select select "object:700"
select select "string:stripe-pm_1S4p5G4VGloSiKo7jwOZxzoa"
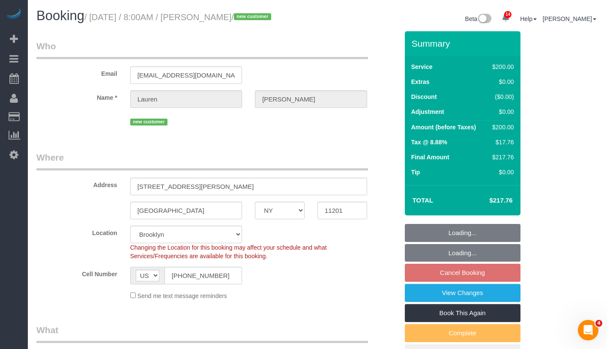
select select "object:746"
select select "spot1"
select select "number:89"
select select "number:69"
select select "number:15"
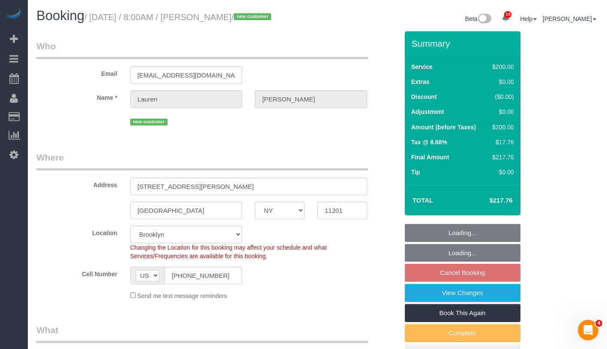
select select "number:5"
select select "150"
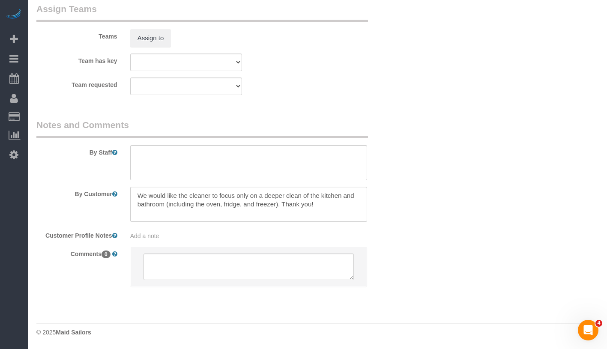
scroll to position [981, 0]
click at [235, 245] on sui-booking-comments "By Staff By Customer Customer Profile Notes Add a note Comments 0" at bounding box center [217, 207] width 362 height 177
click at [239, 240] on sui-booking-comments "By Staff By Customer Customer Profile Notes Add a note Comments 0" at bounding box center [217, 207] width 362 height 177
click at [201, 236] on div "Add a note" at bounding box center [248, 236] width 237 height 9
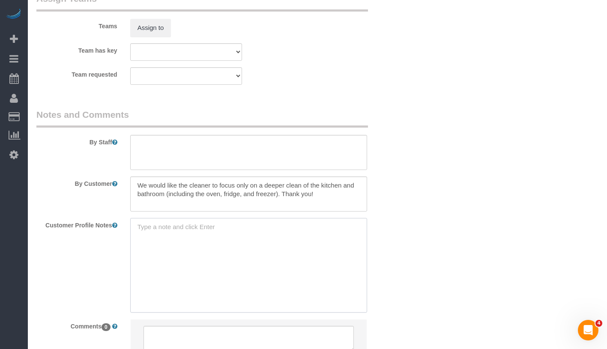
click at [201, 236] on textarea at bounding box center [248, 265] width 237 height 95
paste textarea "25 Dean Street #1R $5,500 For Rent This price is base rent only and doesn't inc…"
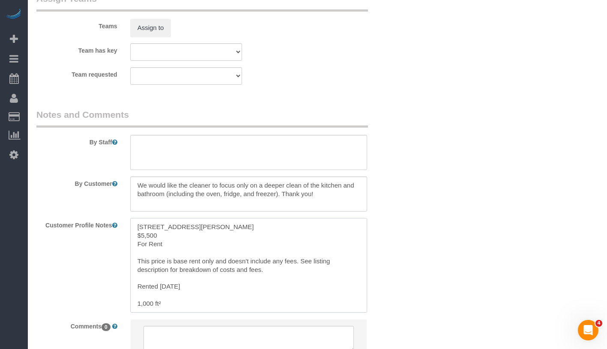
drag, startPoint x: 134, startPoint y: 247, endPoint x: 274, endPoint y: 300, distance: 148.9
click at [274, 300] on textarea "25 Dean Street #1R $5,500 For Rent This price is base rent only and doesn't inc…" at bounding box center [248, 265] width 237 height 95
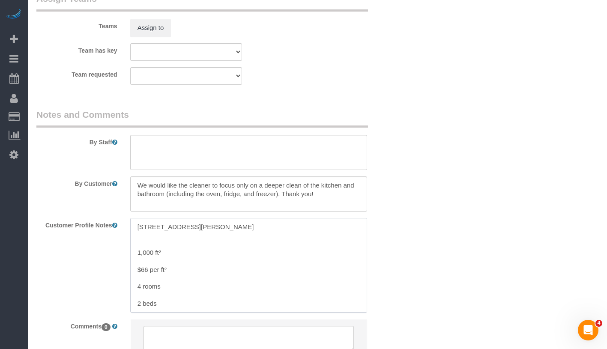
drag, startPoint x: 133, startPoint y: 279, endPoint x: 189, endPoint y: 307, distance: 62.2
click at [189, 307] on textarea "25 Dean Street #1R 1,000 ft² $66 per ft² 4 rooms 2 beds 1 bath" at bounding box center [248, 265] width 237 height 95
click at [137, 262] on textarea "25 Dean Street #1R 1,000 ft² 2 beds 1 bath" at bounding box center [248, 265] width 237 height 95
click at [134, 266] on textarea "25 Dean Street #1R 1,000 ft² 2 beds 1 bath" at bounding box center [248, 265] width 237 height 95
click at [131, 271] on textarea "25 Dean Street #1R 1,000 ft² 2 beds 1 bath" at bounding box center [248, 265] width 237 height 95
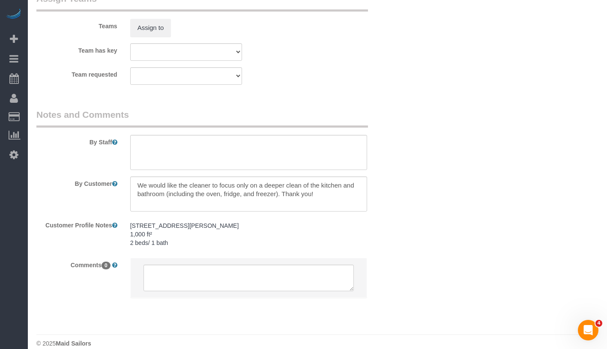
click at [183, 251] on div "25 Dean Street #1R 1,000 ft² 2 beds/ 1 bath 25 Dean Street #1R 1,000 ft² 2 beds…" at bounding box center [249, 234] width 250 height 33
click at [201, 247] on pre "25 Dean Street #1R 1,000 ft² 2 beds/ 1 bath" at bounding box center [248, 234] width 237 height 26
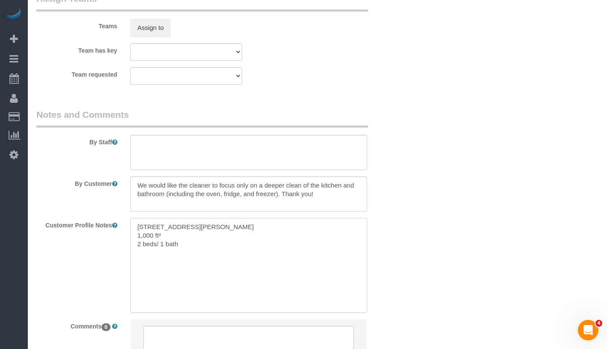
click at [201, 255] on textarea "25 Dean Street #1R 1,000 ft² 2 beds/ 1 bath" at bounding box center [248, 265] width 237 height 95
click at [201, 256] on textarea "25 Dean Street #1R 1,000 ft² 2 beds/ 1 bath" at bounding box center [248, 265] width 237 height 95
paste textarea "https://streeteasy.com/building/25-dean-street-brooklyn/1r"
type textarea "25 Dean Street #1R 1,000 ft² 2 beds/ 1 bath https://streeteasy.com/building/25-…"
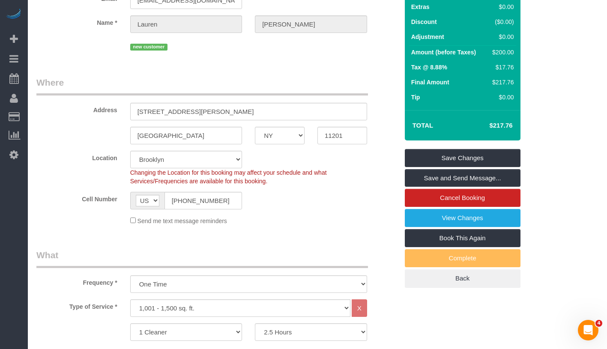
scroll to position [30, 0]
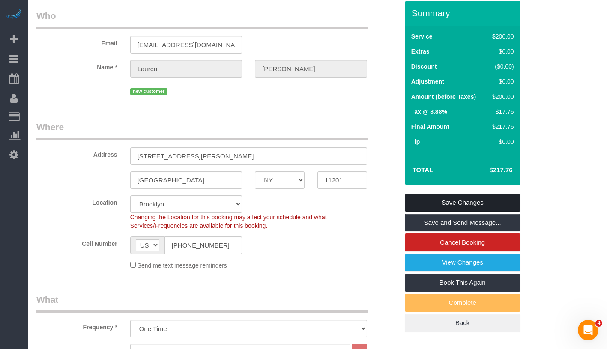
click at [480, 212] on link "Save Changes" at bounding box center [463, 203] width 116 height 18
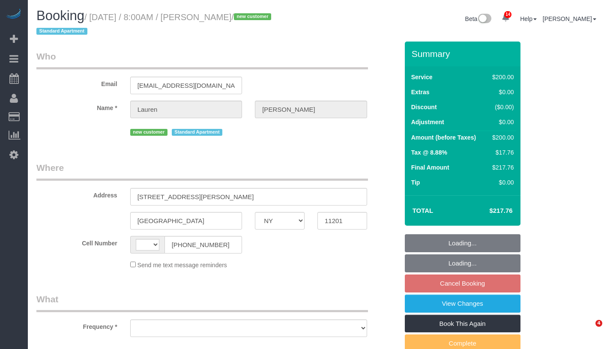
select select "NY"
select select "string:[GEOGRAPHIC_DATA]"
select select "number:89"
select select "number:69"
select select "number:15"
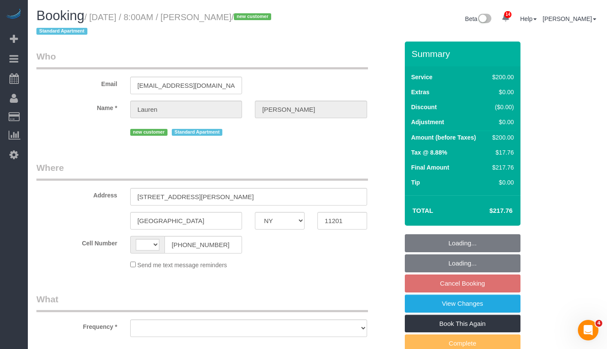
select select "number:5"
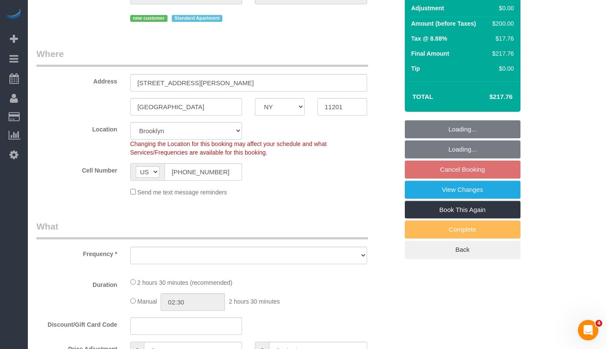
select select "string:stripe-pm_1S4p5G4VGloSiKo7jwOZxzoa"
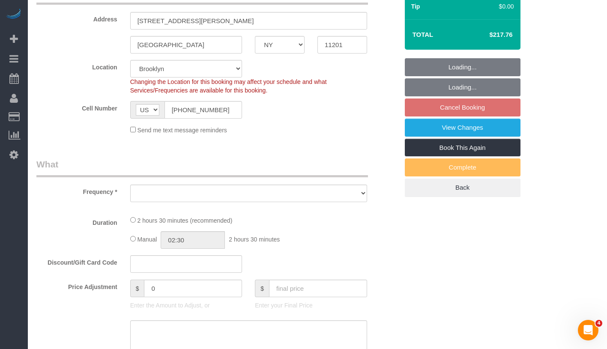
select select "object:891"
select select "spot1"
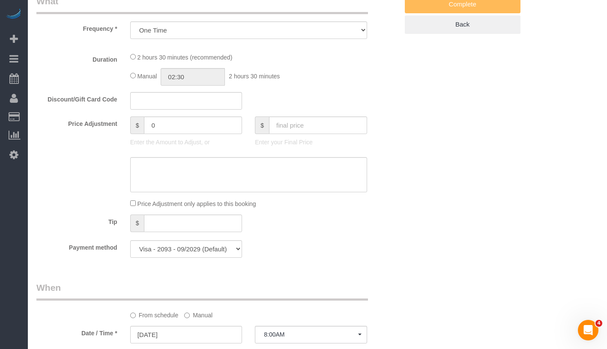
select select "object:1352"
select select "150"
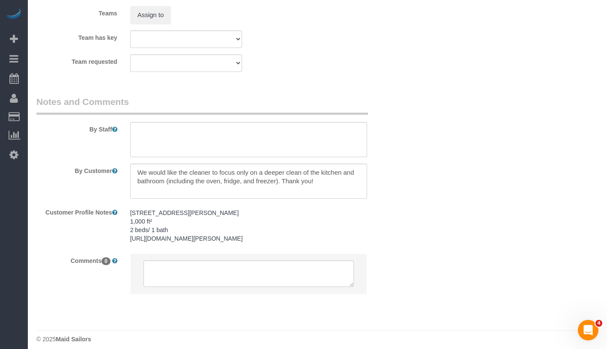
scroll to position [1011, 0]
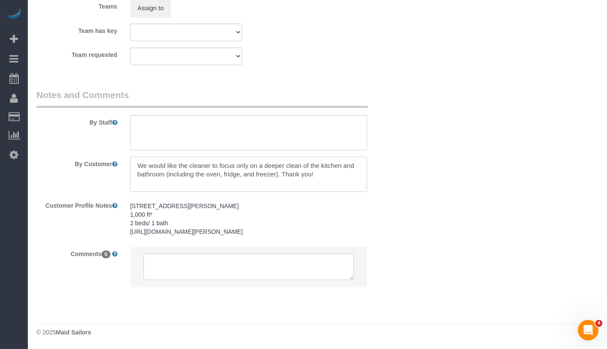
drag, startPoint x: 138, startPoint y: 165, endPoint x: 367, endPoint y: 189, distance: 229.9
click at [367, 189] on div at bounding box center [249, 174] width 250 height 35
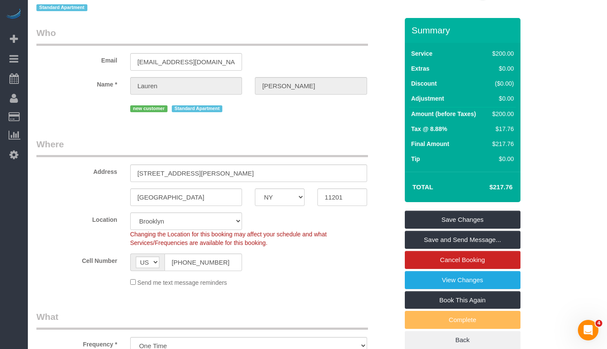
scroll to position [0, 0]
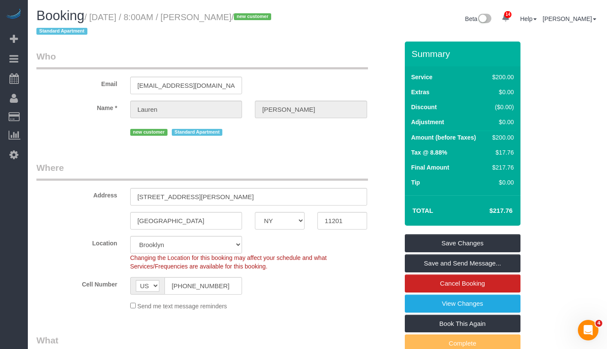
drag, startPoint x: 96, startPoint y: 18, endPoint x: 218, endPoint y: 19, distance: 122.0
click at [218, 19] on small "/ September 11, 2025 / 8:00AM / Lauren Miller / new customer Standard Apartment" at bounding box center [154, 24] width 237 height 24
copy small "September 11, 2025 / 8:00AM /"
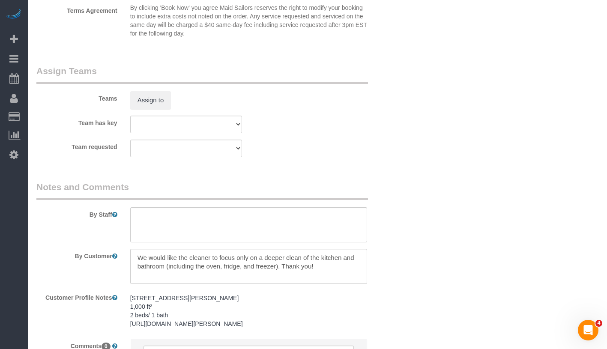
scroll to position [949, 0]
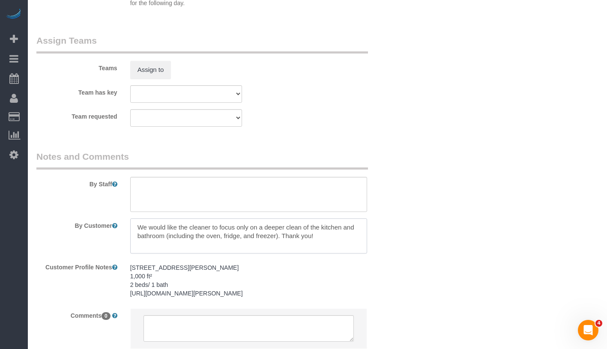
drag, startPoint x: 267, startPoint y: 227, endPoint x: 279, endPoint y: 239, distance: 17.0
click at [279, 239] on textarea at bounding box center [248, 235] width 237 height 35
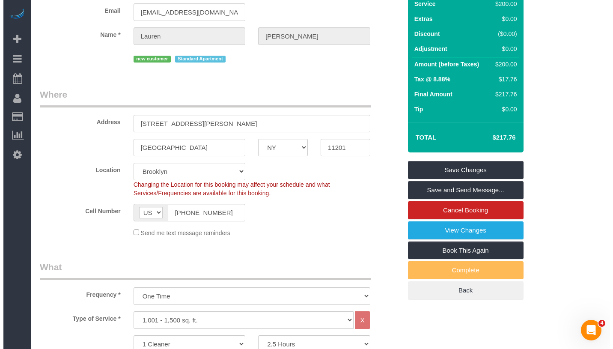
scroll to position [0, 0]
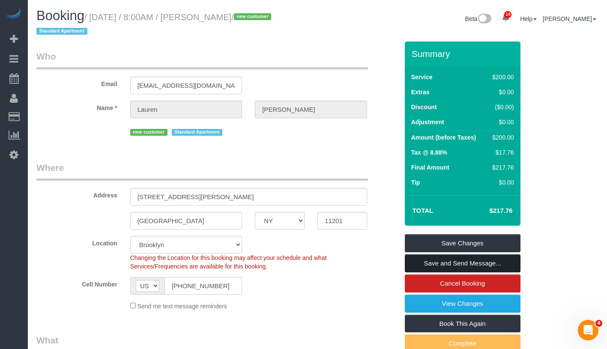
click at [514, 265] on link "Save and Send Message..." at bounding box center [463, 263] width 116 height 18
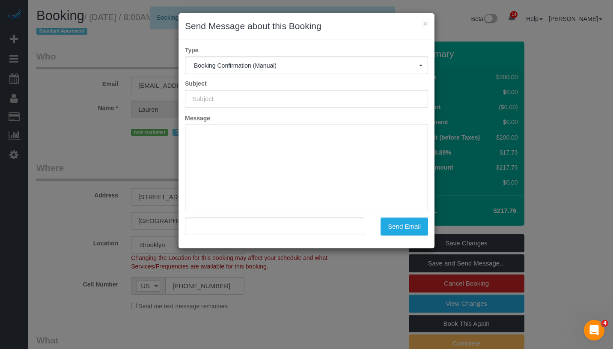
type input "Cleaning Confirmed for 09/11/2025 at 8:00am"
type input ""Lauren Miller" <lrnmiller2@gmail.com>"
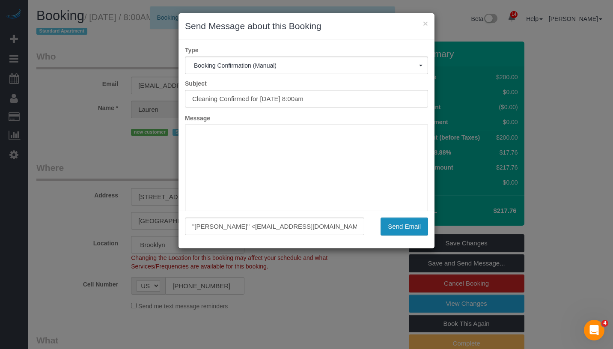
click at [409, 230] on button "Send Email" at bounding box center [405, 227] width 48 height 18
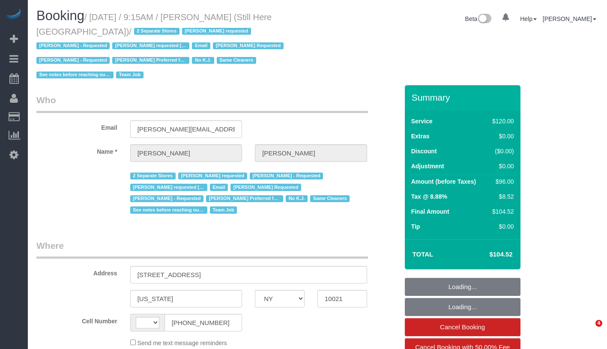
select select "NY"
select select "string:[GEOGRAPHIC_DATA]"
select select "object:752"
select select "90"
select select "number:89"
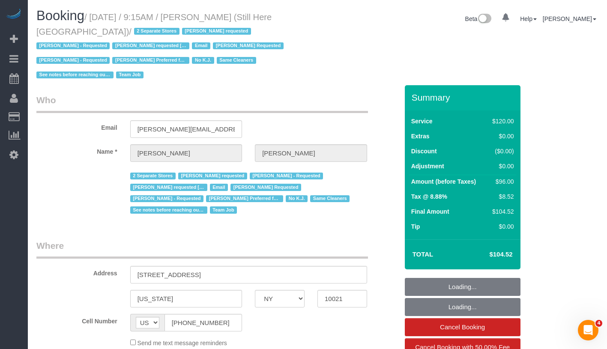
select select "number:90"
select select "number:15"
select select "number:5"
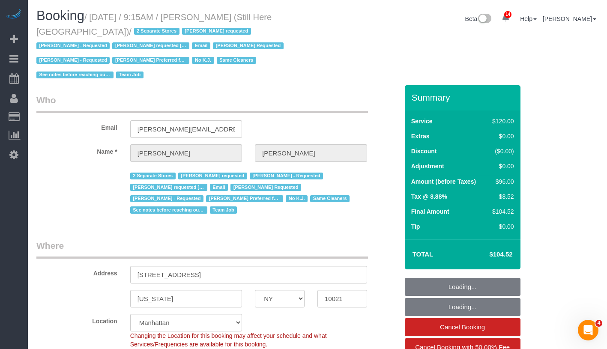
select select "object:1524"
select select "string:stripe-pm_1Oyz8t4VGloSiKo71skqOF54"
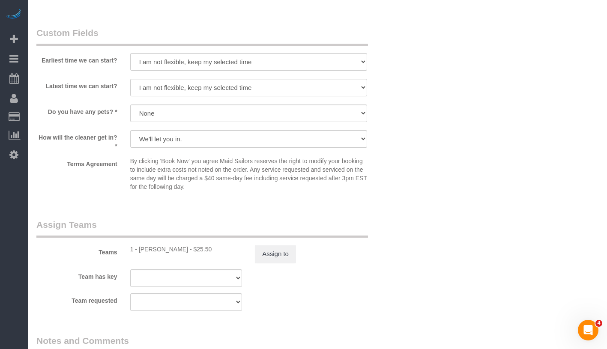
scroll to position [947, 0]
